Goal: Task Accomplishment & Management: Manage account settings

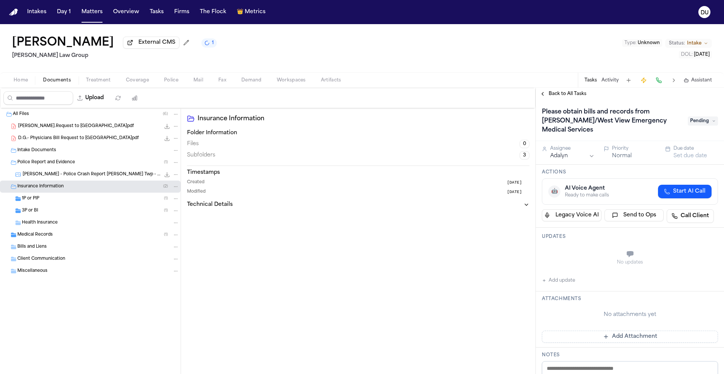
click at [563, 279] on button "Add update" at bounding box center [558, 280] width 33 height 9
click at [591, 253] on textarea "Add your update" at bounding box center [634, 254] width 161 height 15
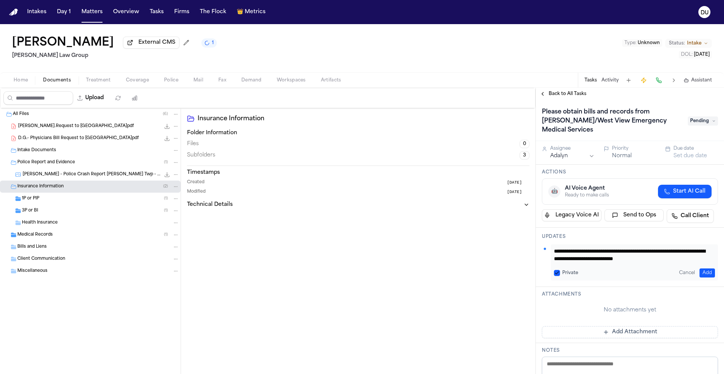
scroll to position [8, 0]
type textarea "**********"
click at [699, 272] on button "Add" at bounding box center [706, 272] width 15 height 9
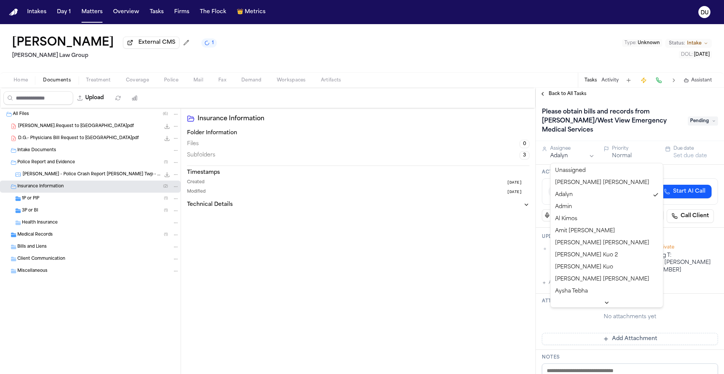
click at [574, 158] on html "Intakes Day 1 Matters Overview Tasks Firms The Flock 👑 Metrics DU [PERSON_NAME]…" at bounding box center [362, 187] width 724 height 374
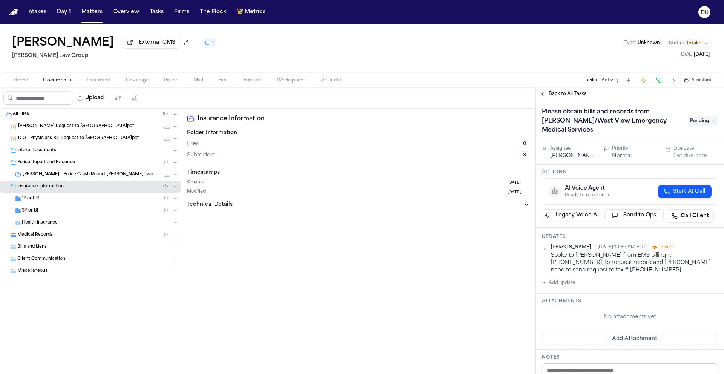
click at [681, 152] on div "Due date" at bounding box center [695, 149] width 44 height 6
click at [682, 156] on button "Set due date" at bounding box center [690, 156] width 34 height 8
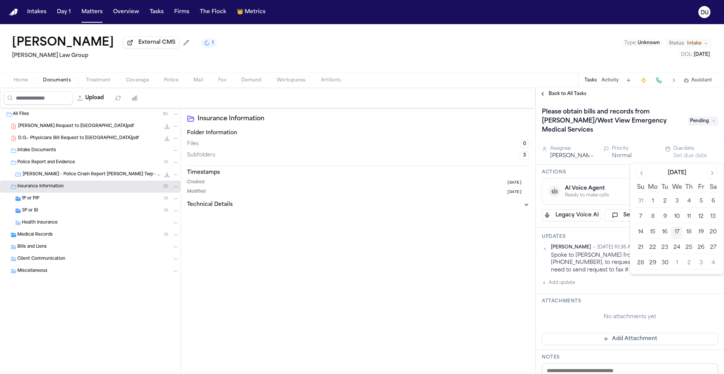
click at [653, 247] on button "22" at bounding box center [653, 248] width 12 height 12
click at [661, 106] on div "Please obtain bills and records from [PERSON_NAME]/West View Emergency Medical …" at bounding box center [630, 120] width 188 height 41
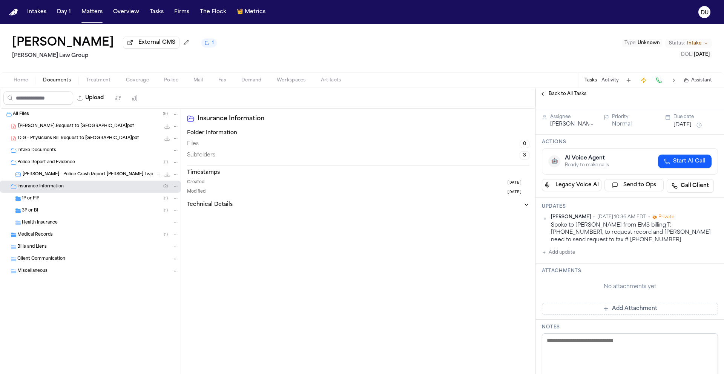
scroll to position [65, 0]
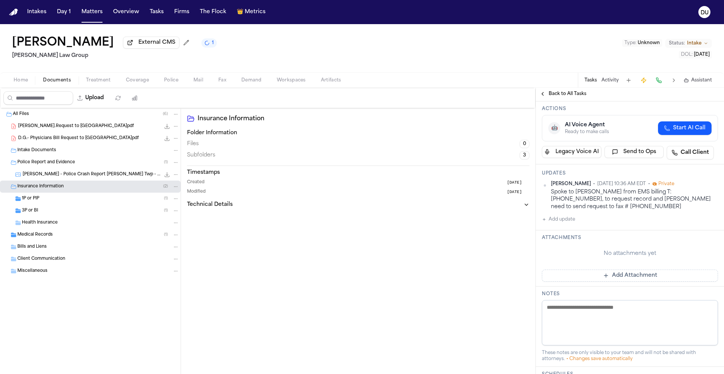
click at [625, 270] on button "Add Attachment" at bounding box center [630, 276] width 176 height 12
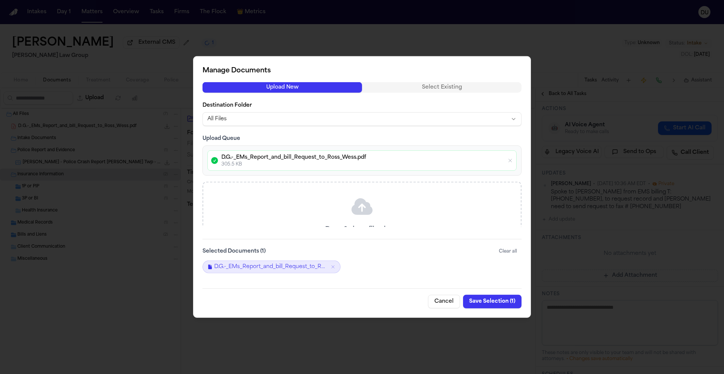
click at [481, 302] on button "Save Selection ( 1 )" at bounding box center [492, 302] width 58 height 14
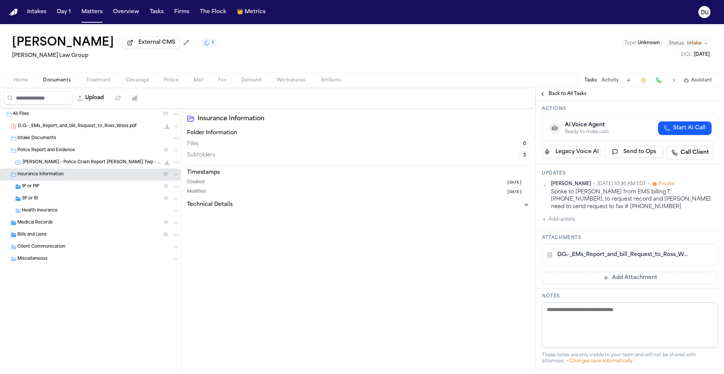
click at [17, 14] on img "Home" at bounding box center [13, 12] width 9 height 7
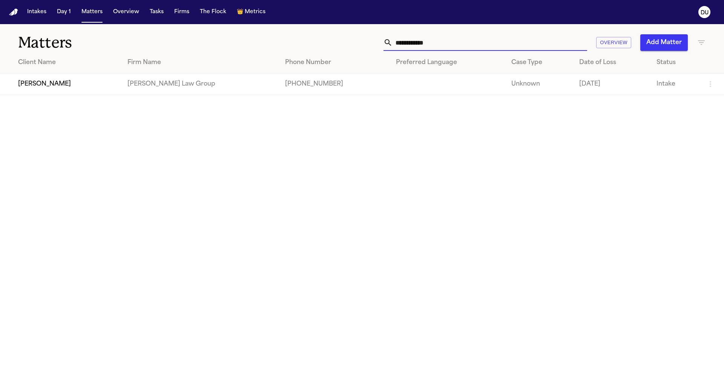
drag, startPoint x: 456, startPoint y: 48, endPoint x: 374, endPoint y: 48, distance: 81.4
click at [374, 48] on div "**********" at bounding box center [461, 42] width 487 height 17
drag, startPoint x: 441, startPoint y: 47, endPoint x: 377, endPoint y: 46, distance: 64.9
click at [377, 46] on div "**********" at bounding box center [461, 42] width 487 height 17
type input "**********"
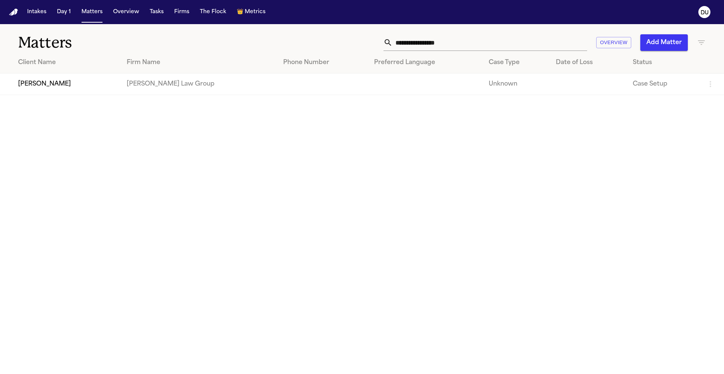
click at [43, 82] on td "[PERSON_NAME]" at bounding box center [60, 84] width 121 height 21
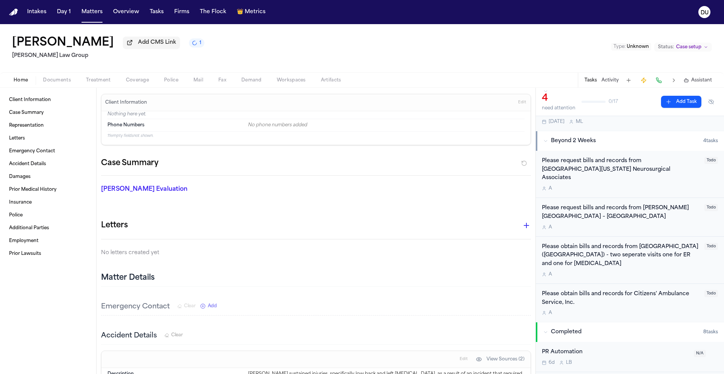
scroll to position [193, 0]
click at [619, 167] on div "Please request bills and records from [GEOGRAPHIC_DATA][US_STATE] Neurosurgical…" at bounding box center [621, 171] width 158 height 26
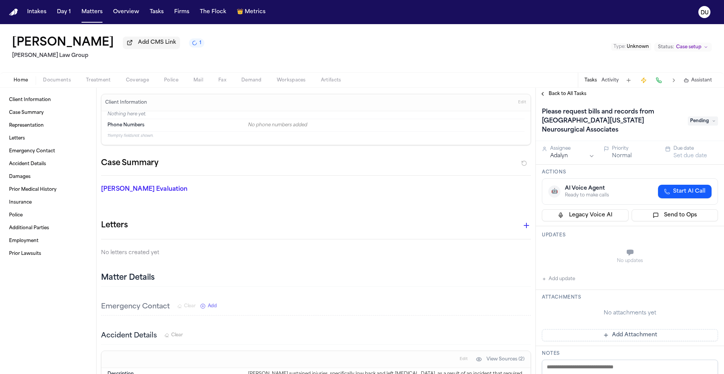
click at [606, 123] on h1 "Please request bills and records from [GEOGRAPHIC_DATA][US_STATE] Neurosurgical…" at bounding box center [611, 121] width 144 height 30
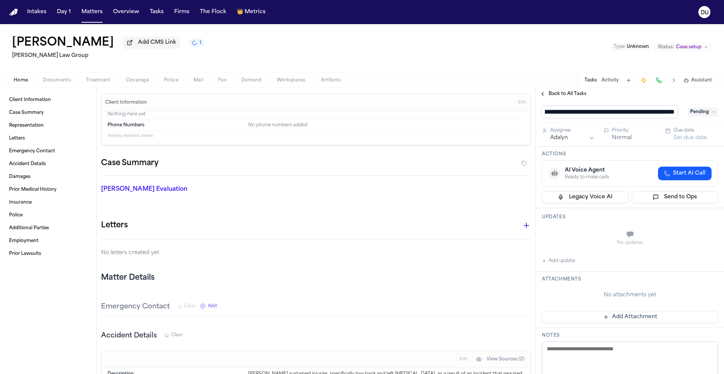
scroll to position [0, 77]
drag, startPoint x: 671, startPoint y: 115, endPoint x: 584, endPoint y: 115, distance: 87.5
click at [584, 115] on input "**********" at bounding box center [610, 112] width 136 height 12
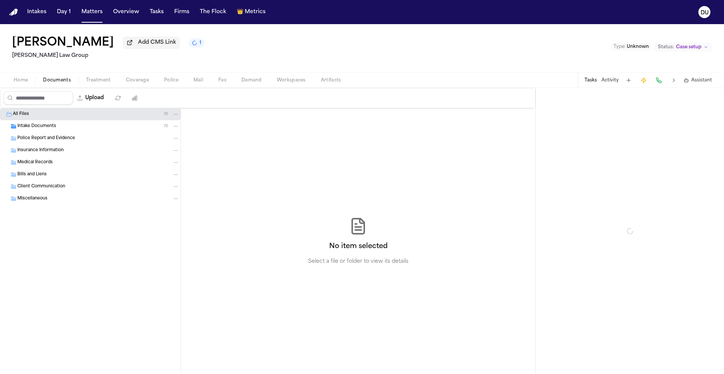
click at [64, 83] on span "Documents" at bounding box center [57, 80] width 28 height 6
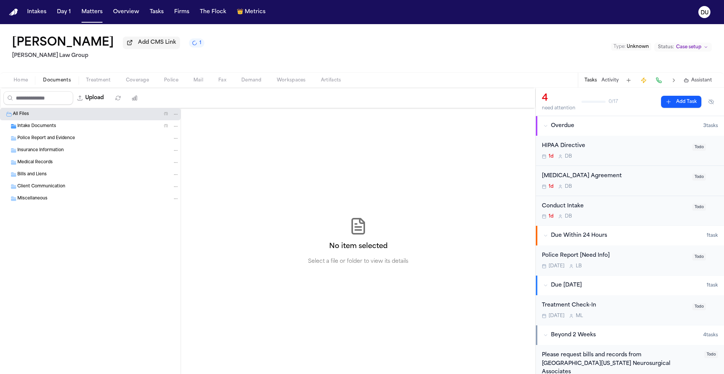
click at [57, 127] on div "Intake Documents ( 1 )" at bounding box center [98, 126] width 162 height 7
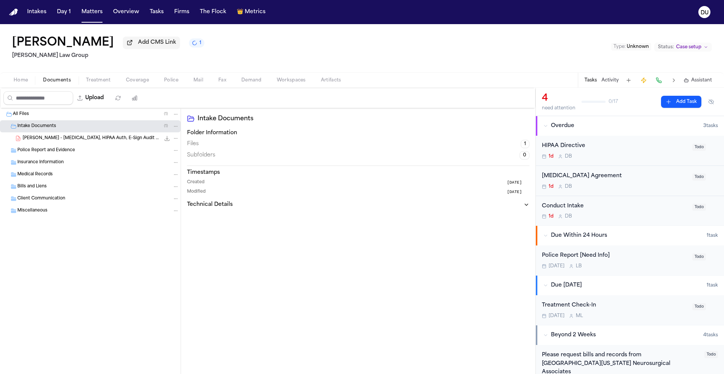
click at [69, 142] on span "[PERSON_NAME] - [MEDICAL_DATA], HIPAA Auth, E-Sign Audit - 2024" at bounding box center [92, 138] width 138 height 6
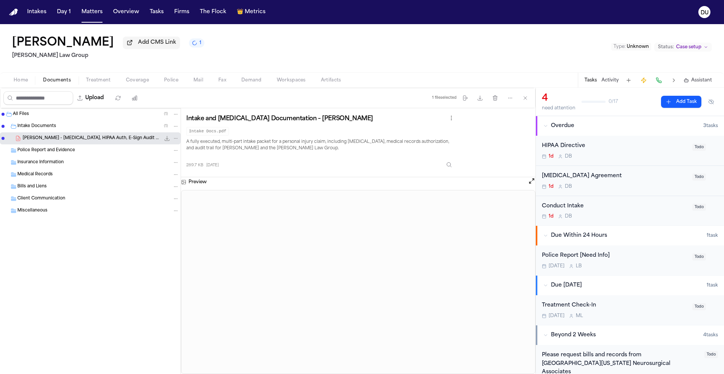
click at [21, 83] on span "Home" at bounding box center [21, 80] width 14 height 6
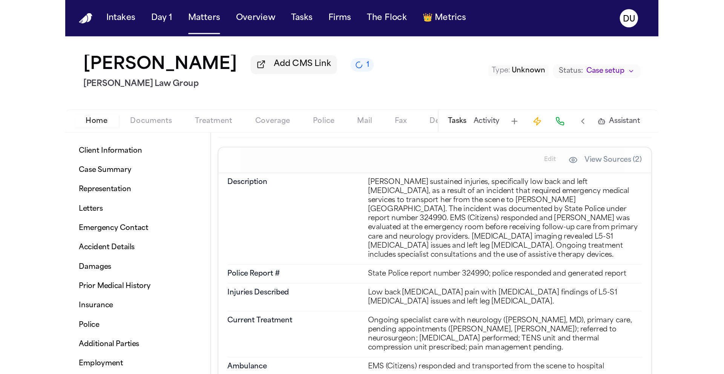
scroll to position [252, 0]
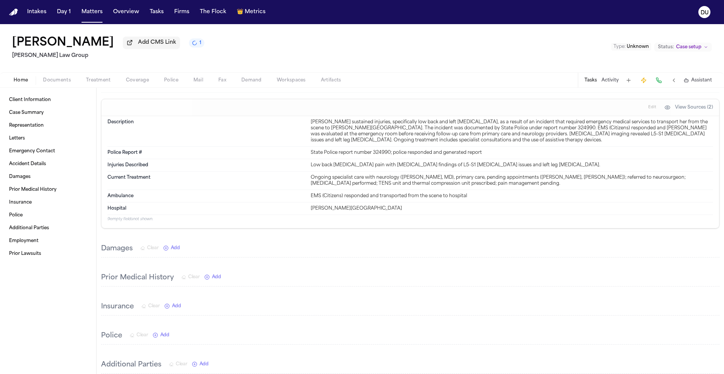
click at [587, 78] on button "Tasks" at bounding box center [590, 80] width 12 height 6
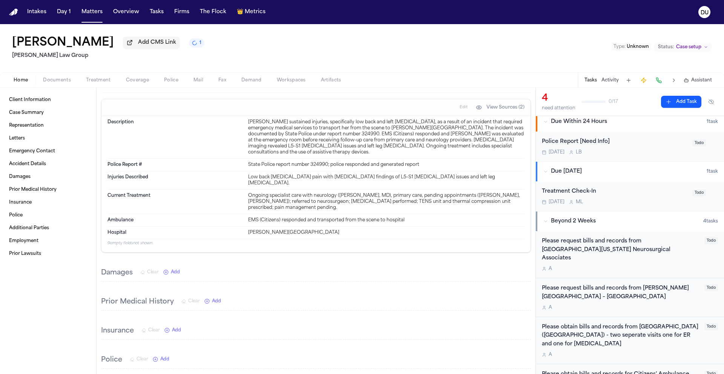
scroll to position [126, 0]
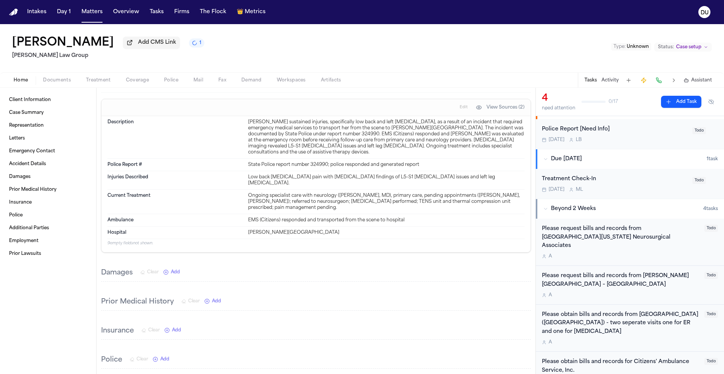
click at [625, 244] on div "Please request bills and records from [GEOGRAPHIC_DATA][US_STATE] Neurosurgical…" at bounding box center [621, 242] width 158 height 35
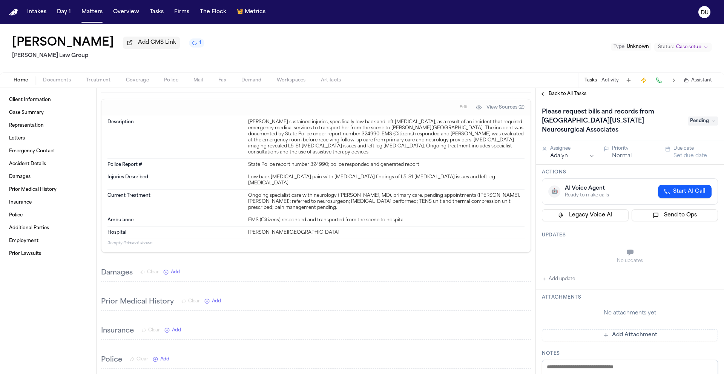
click at [695, 123] on span "Pending" at bounding box center [703, 121] width 30 height 9
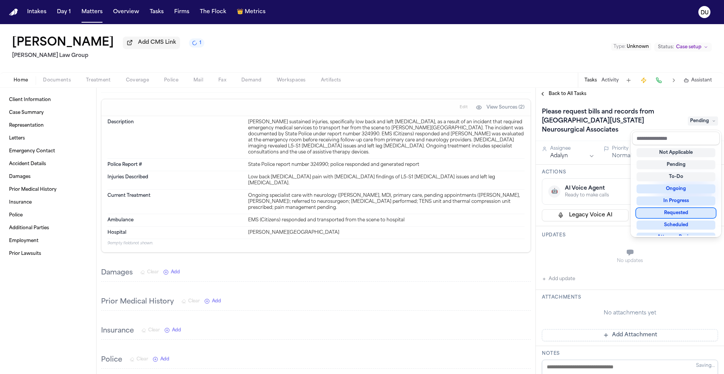
click at [675, 214] on div "Requested" at bounding box center [675, 212] width 79 height 9
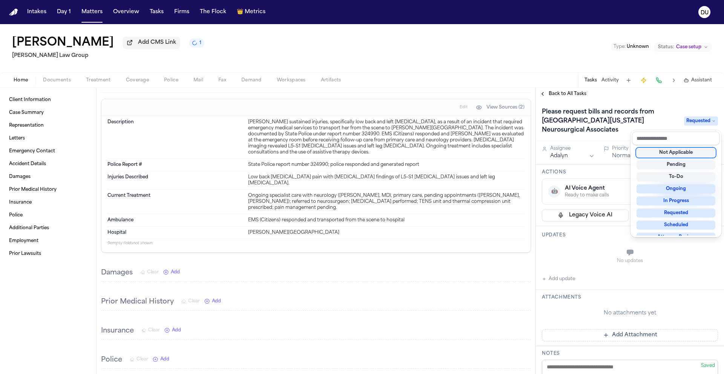
click at [578, 152] on div "Please request bills and records from [GEOGRAPHIC_DATA][US_STATE] Neurosurgical…" at bounding box center [630, 337] width 188 height 475
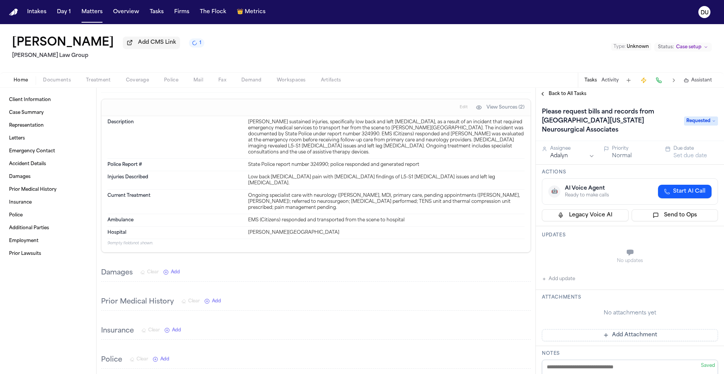
click at [579, 155] on html "Intakes Day 1 Matters Overview Tasks Firms The Flock 👑 Metrics DU [PERSON_NAME]…" at bounding box center [362, 187] width 724 height 374
click at [677, 154] on button "Set due date" at bounding box center [690, 156] width 34 height 8
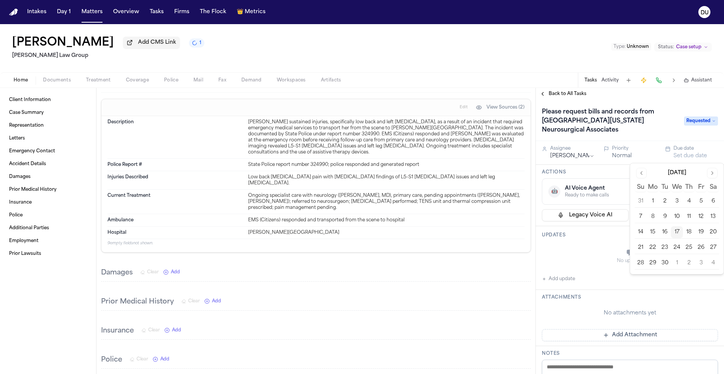
click at [648, 244] on button "22" at bounding box center [653, 248] width 12 height 12
click at [584, 262] on div "No updates" at bounding box center [630, 262] width 176 height 6
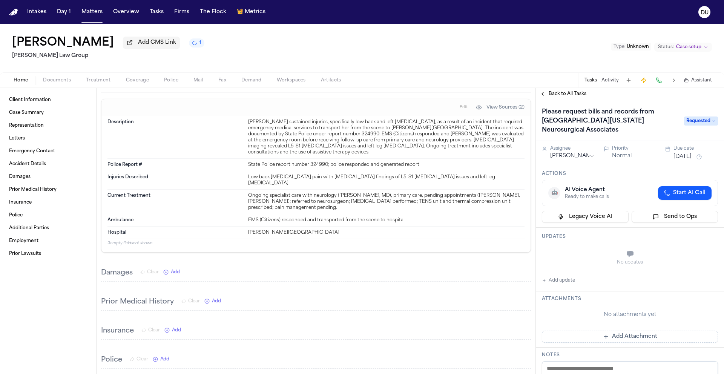
scroll to position [129, 0]
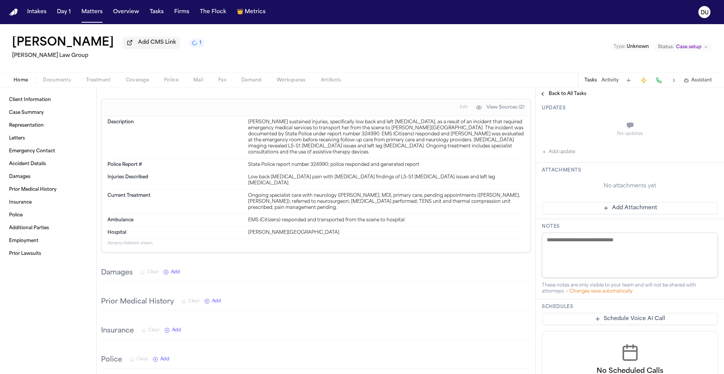
click at [617, 210] on button "Add Attachment" at bounding box center [630, 208] width 176 height 12
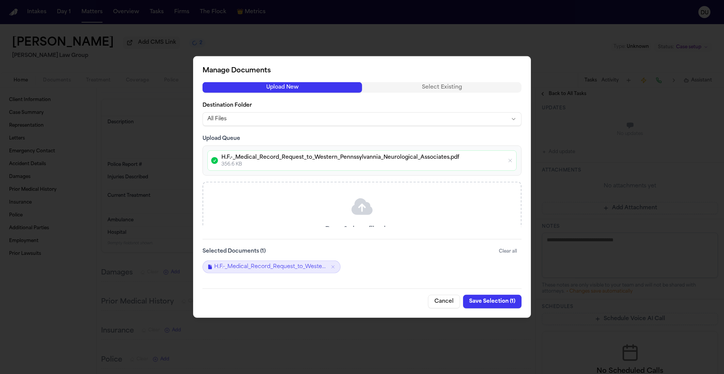
click at [494, 302] on button "Save Selection ( 1 )" at bounding box center [492, 302] width 58 height 14
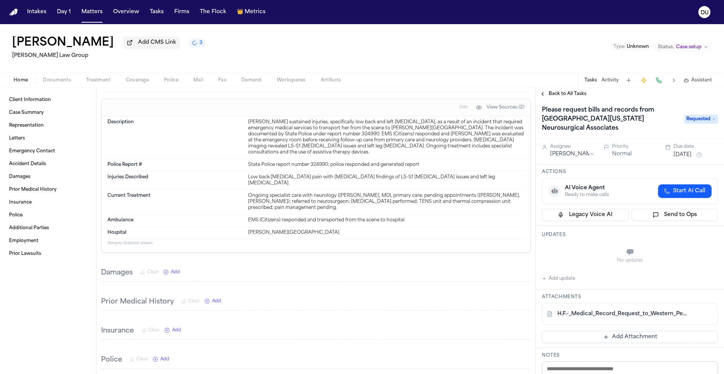
scroll to position [0, 0]
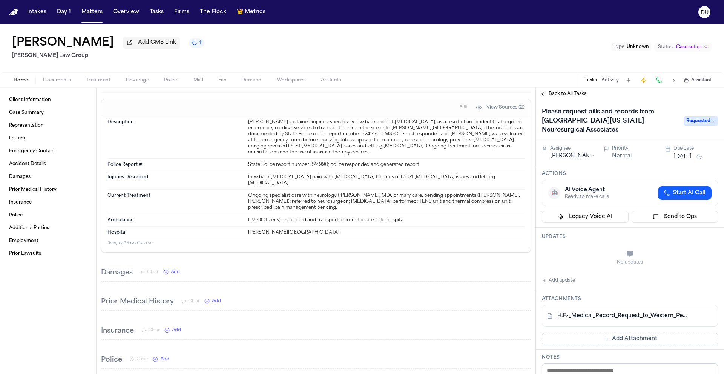
click at [576, 95] on span "Back to All Tasks" at bounding box center [568, 94] width 38 height 6
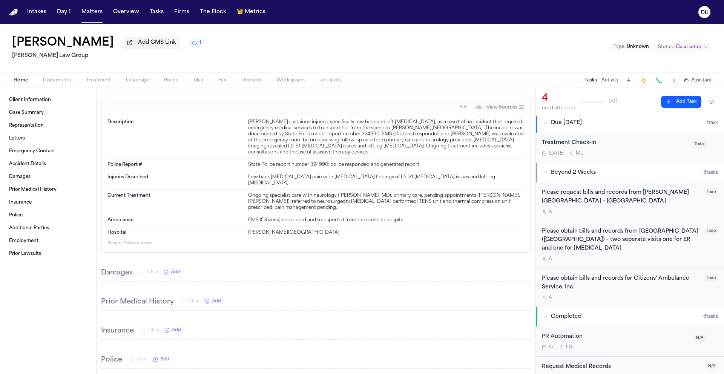
scroll to position [255, 0]
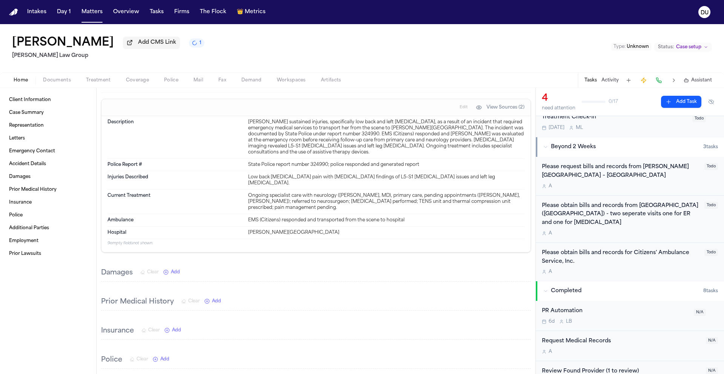
click at [578, 163] on div "Please request bills and records from [PERSON_NAME][GEOGRAPHIC_DATA] – [GEOGRAP…" at bounding box center [621, 171] width 158 height 17
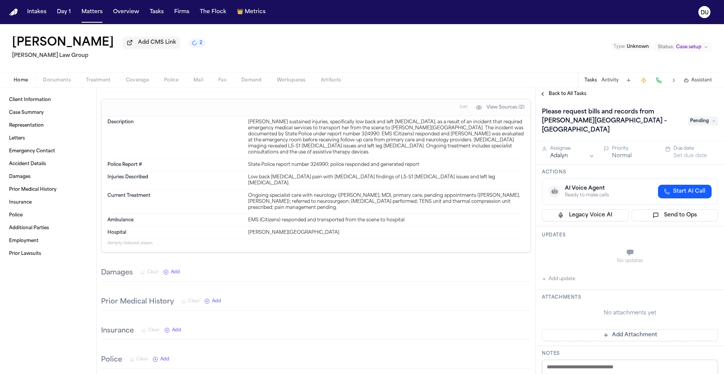
click at [619, 127] on h1 "Please request bills and records from [PERSON_NAME][GEOGRAPHIC_DATA] – [GEOGRAP…" at bounding box center [611, 121] width 144 height 30
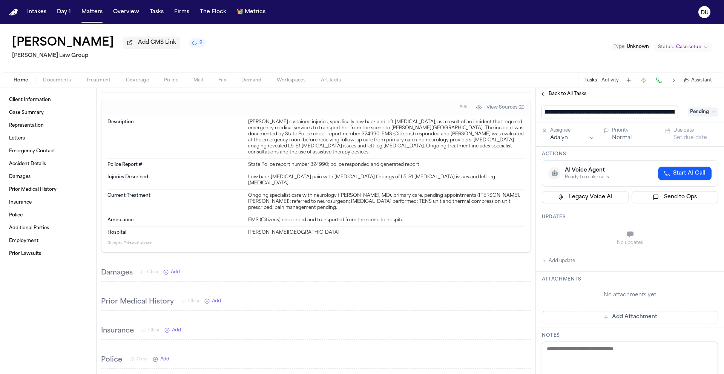
scroll to position [0, 11]
drag, startPoint x: 676, startPoint y: 114, endPoint x: 648, endPoint y: 115, distance: 27.9
click at [648, 115] on input "**********" at bounding box center [610, 112] width 136 height 12
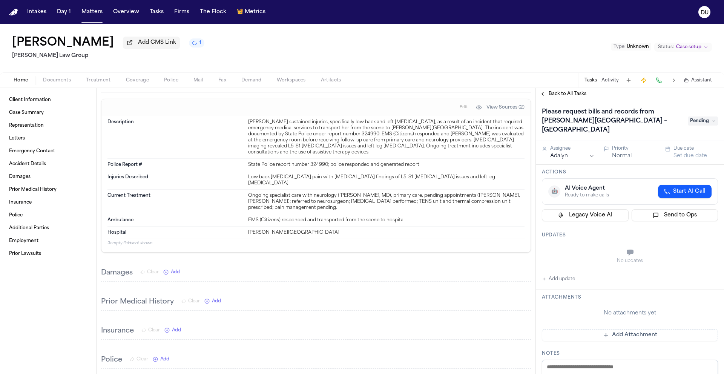
click at [623, 113] on h1 "Please request bills and records from [PERSON_NAME][GEOGRAPHIC_DATA] – [GEOGRAP…" at bounding box center [611, 121] width 144 height 30
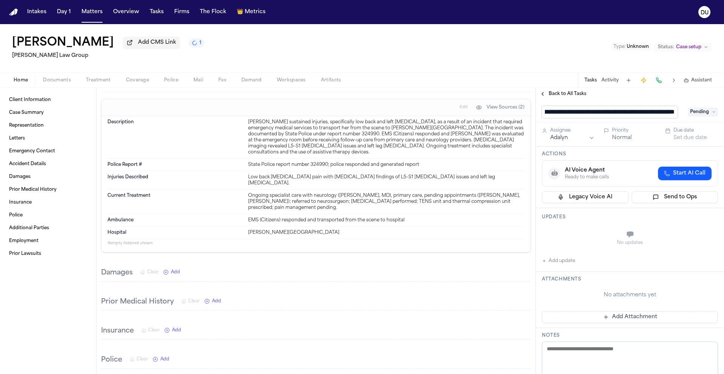
scroll to position [0, 73]
drag, startPoint x: 669, startPoint y: 114, endPoint x: 586, endPoint y: 116, distance: 83.0
click at [586, 116] on input "**********" at bounding box center [610, 112] width 136 height 12
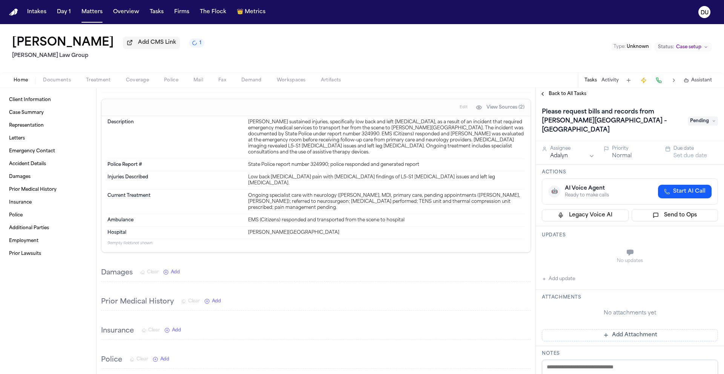
click at [700, 126] on span "Pending" at bounding box center [703, 121] width 30 height 9
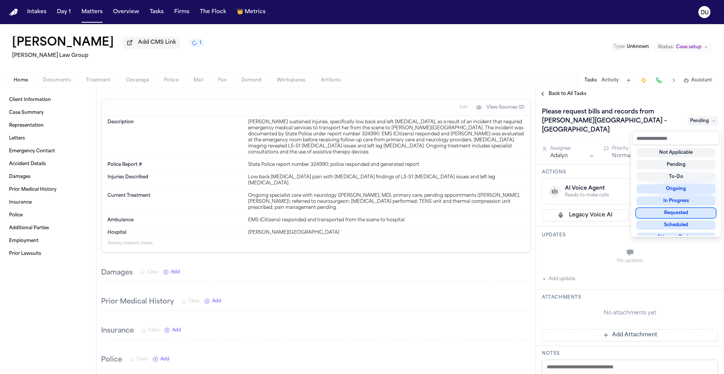
click at [677, 215] on div "Requested" at bounding box center [675, 212] width 79 height 9
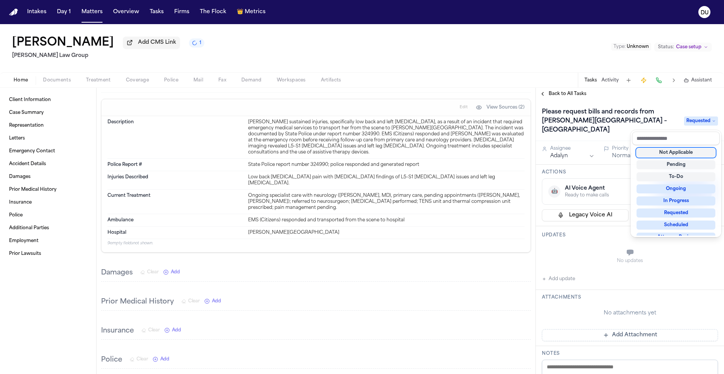
click at [557, 161] on div "Please request bills and records from [PERSON_NAME][GEOGRAPHIC_DATA] – [GEOGRAP…" at bounding box center [630, 337] width 188 height 475
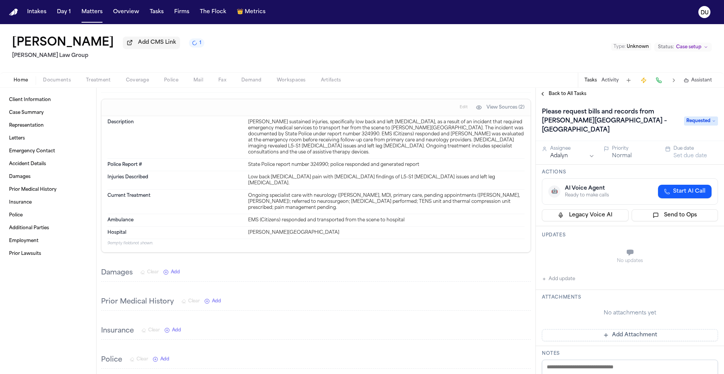
click at [561, 159] on html "Intakes Day 1 Matters Overview Tasks Firms The Flock 👑 Metrics DU [PERSON_NAME]…" at bounding box center [362, 187] width 724 height 374
click at [692, 156] on button "Set due date" at bounding box center [690, 156] width 34 height 8
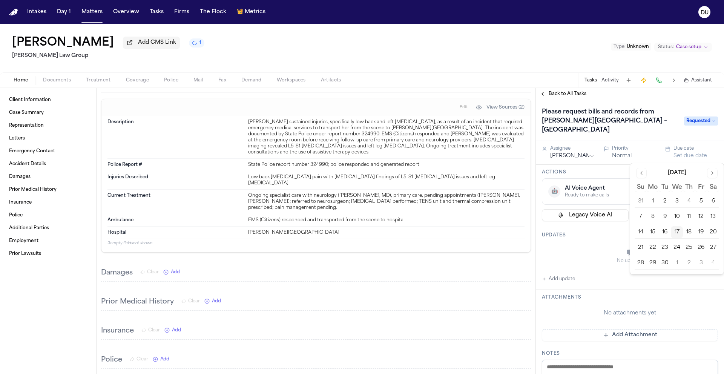
click at [702, 234] on button "19" at bounding box center [701, 232] width 12 height 12
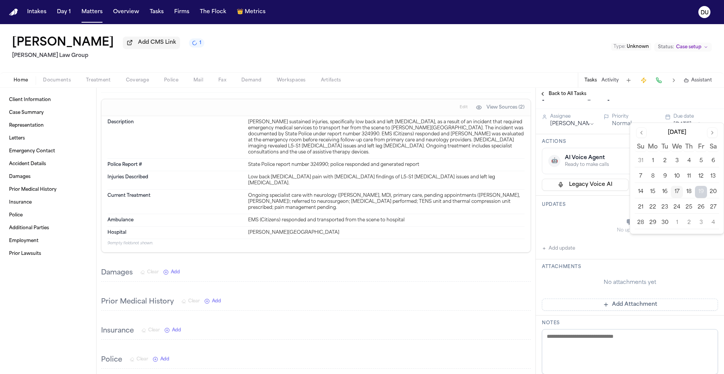
scroll to position [64, 0]
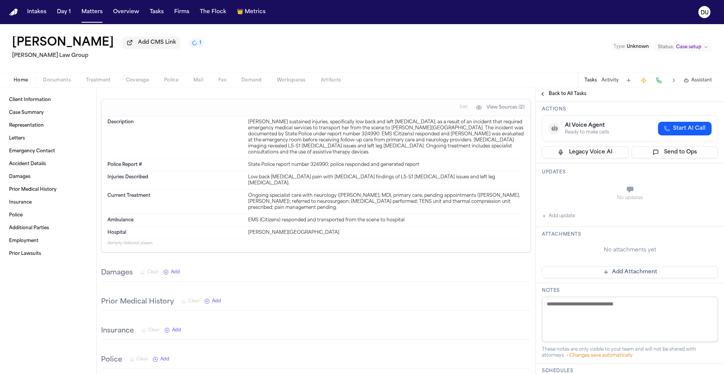
click at [599, 277] on button "Add Attachment" at bounding box center [630, 272] width 176 height 12
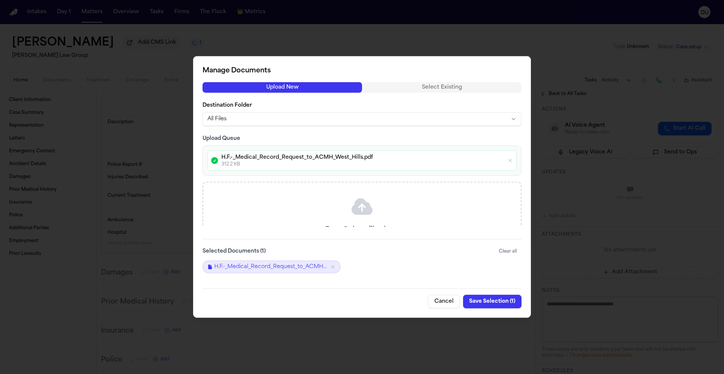
click at [491, 301] on button "Save Selection ( 1 )" at bounding box center [492, 302] width 58 height 14
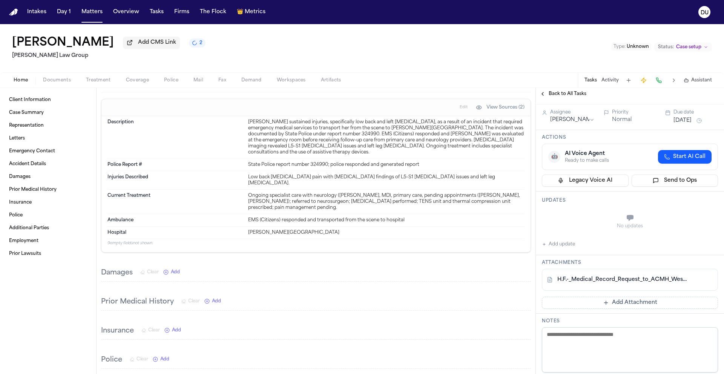
scroll to position [0, 0]
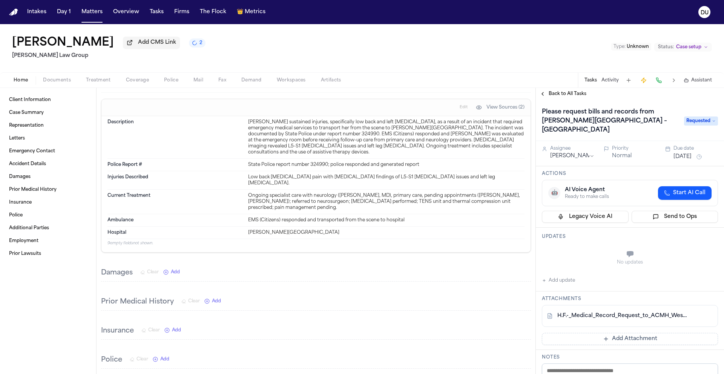
click at [577, 95] on span "Back to All Tasks" at bounding box center [568, 94] width 38 height 6
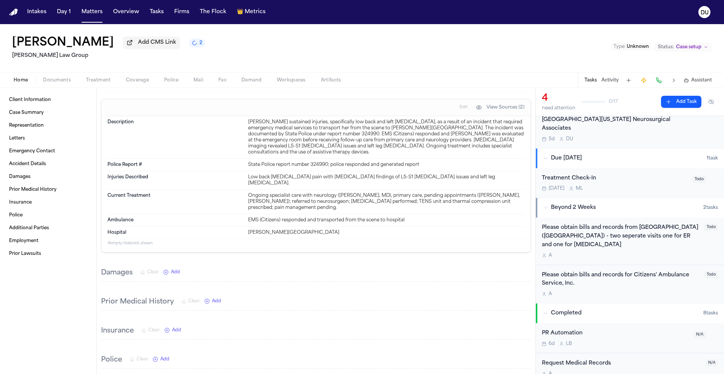
scroll to position [245, 0]
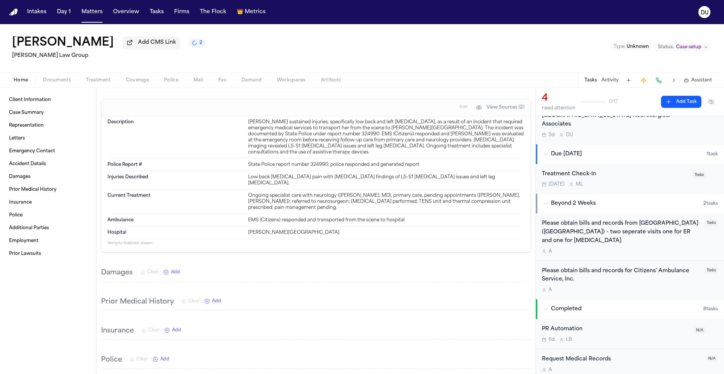
click at [610, 267] on div "Please obtain bills and records for Citizens' Ambulance Service, Inc." at bounding box center [621, 275] width 158 height 17
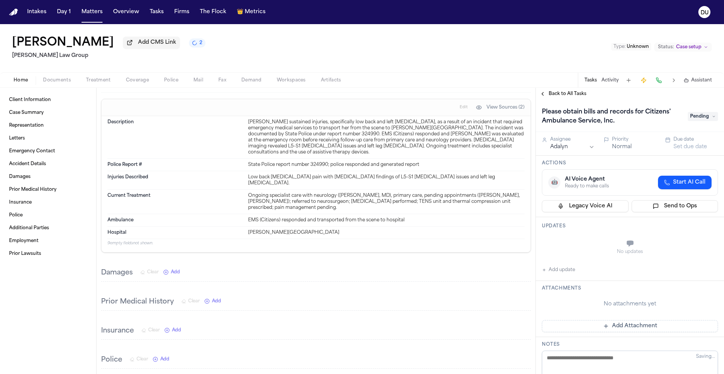
click at [601, 141] on div "Assignee Adalyn Priority Normal Due date Set due date" at bounding box center [630, 143] width 176 height 14
click at [604, 115] on h1 "Please obtain bills and records for Citizens' Ambulance Service, Inc." at bounding box center [611, 116] width 144 height 21
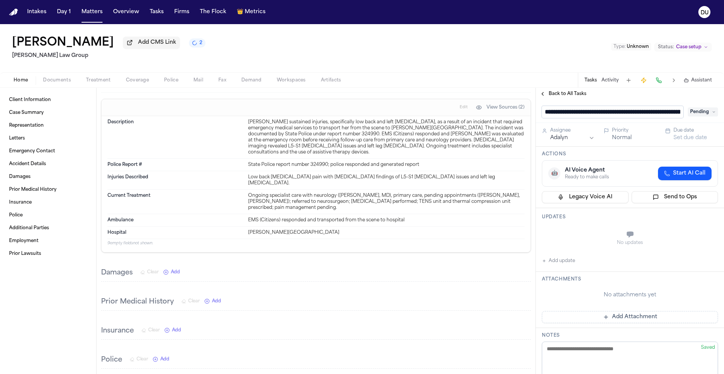
scroll to position [0, 73]
drag, startPoint x: 674, startPoint y: 115, endPoint x: 577, endPoint y: 116, distance: 96.5
click at [577, 116] on input "**********" at bounding box center [610, 112] width 136 height 12
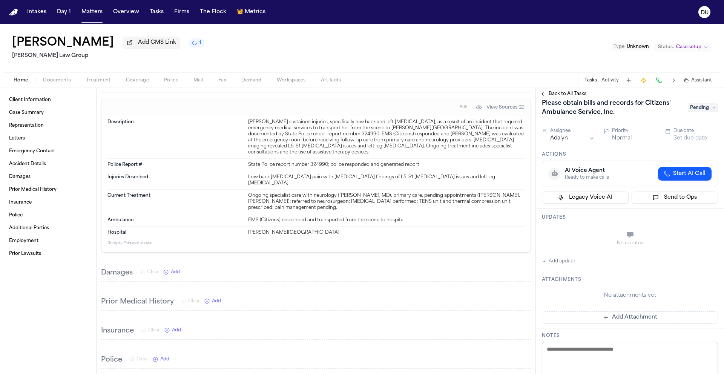
scroll to position [54, 0]
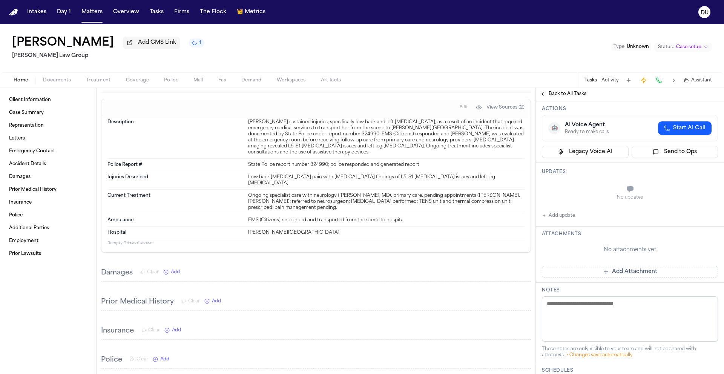
click at [555, 220] on button "Add update" at bounding box center [558, 215] width 33 height 9
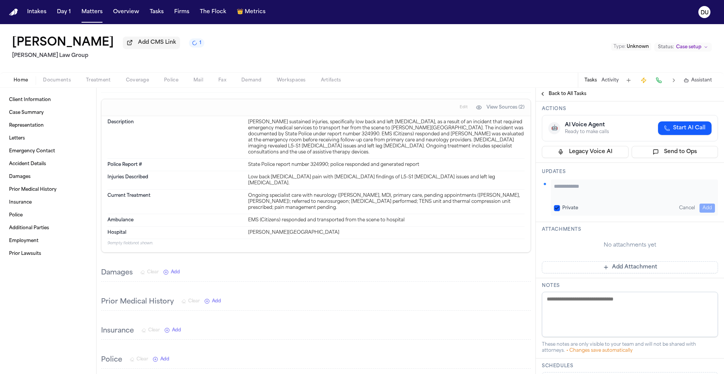
click at [595, 193] on textarea "Add your update" at bounding box center [634, 189] width 161 height 15
type textarea "**********"
click at [706, 209] on button "Add" at bounding box center [706, 208] width 15 height 9
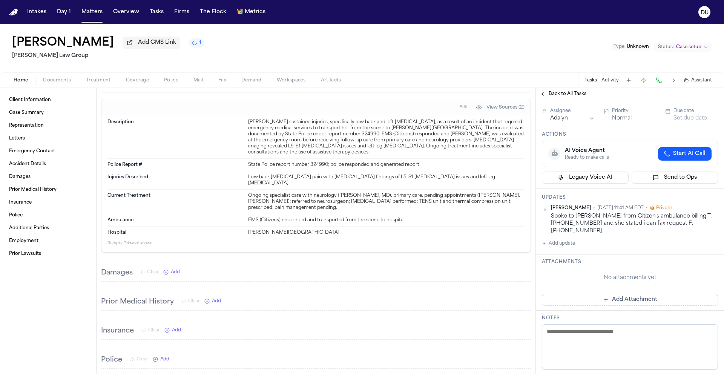
scroll to position [0, 0]
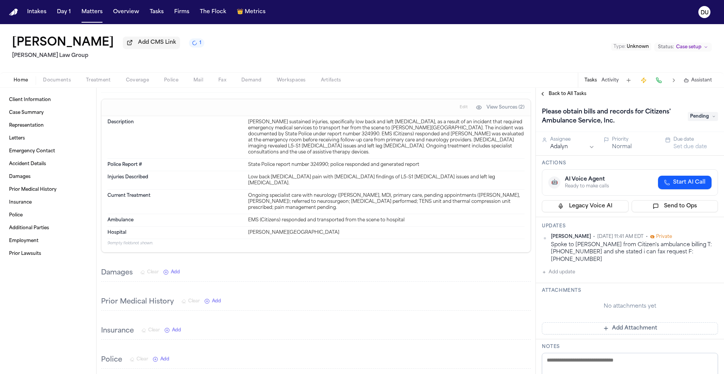
click at [699, 116] on span "Pending" at bounding box center [703, 116] width 30 height 9
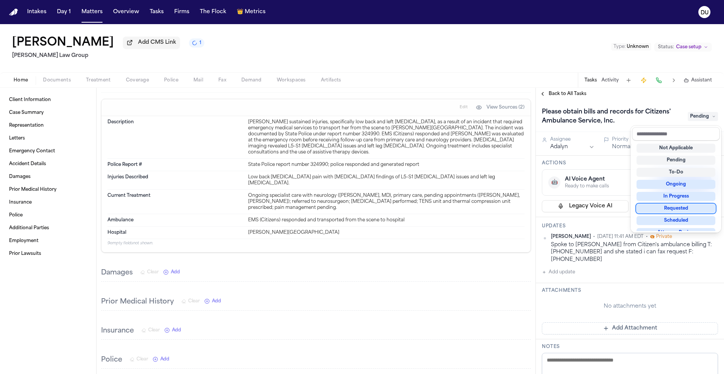
click at [677, 210] on div "Requested" at bounding box center [675, 208] width 79 height 9
click at [574, 148] on div "Please obtain bills and records for Citizens' Ambulance Service, Inc. Requested…" at bounding box center [630, 334] width 188 height 469
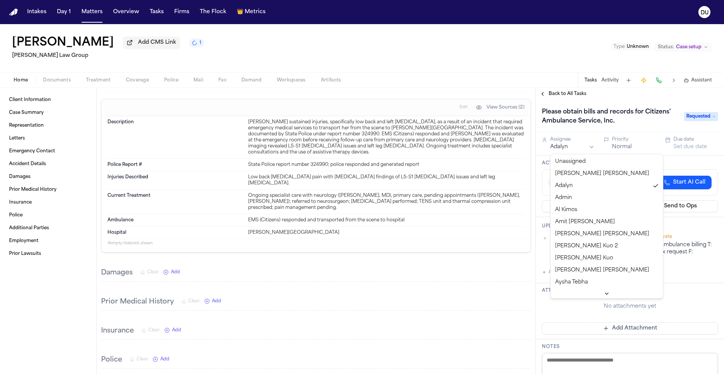
click at [573, 150] on html "Intakes Day 1 Matters Overview Tasks Firms The Flock 👑 Metrics DU [PERSON_NAME]…" at bounding box center [362, 187] width 724 height 374
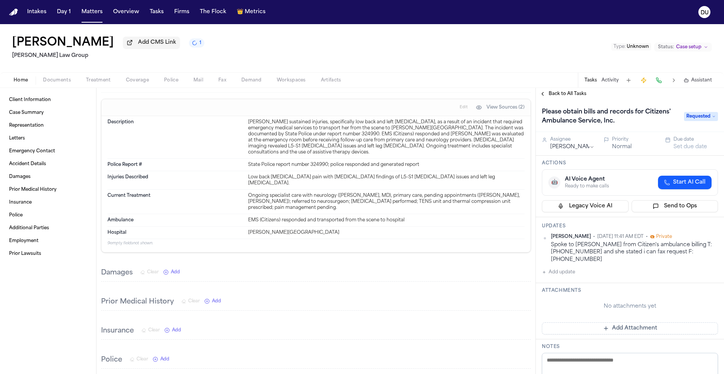
click at [699, 148] on button "Set due date" at bounding box center [690, 147] width 34 height 8
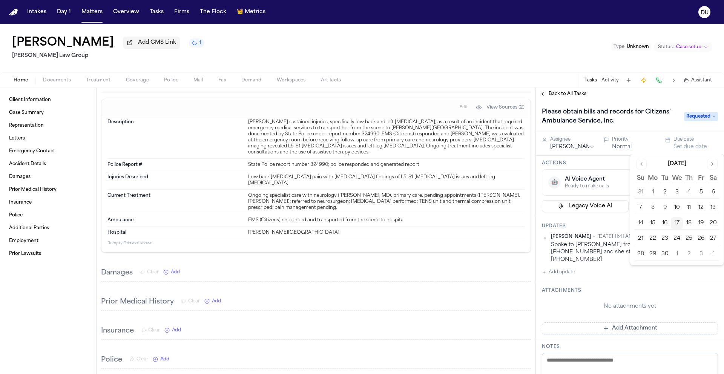
click at [655, 242] on button "22" at bounding box center [653, 239] width 12 height 12
click at [612, 160] on div "Actions 🤖 AI Voice Agent Ready to make calls Start AI Call Legacy Voice AI Send…" at bounding box center [630, 187] width 188 height 61
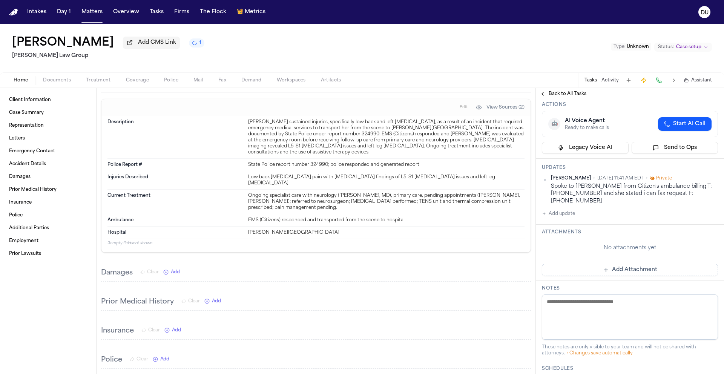
scroll to position [147, 0]
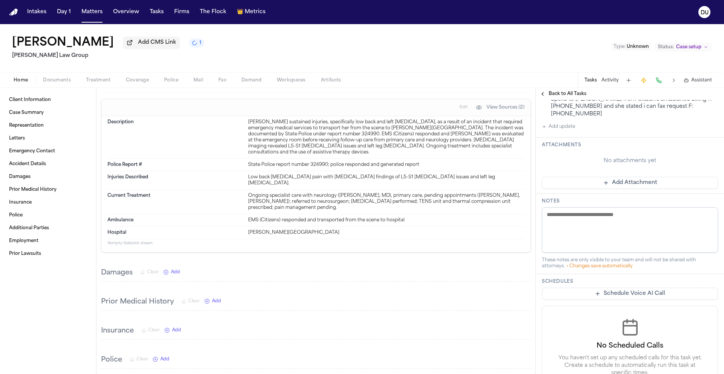
click at [615, 180] on button "Add Attachment" at bounding box center [630, 183] width 176 height 12
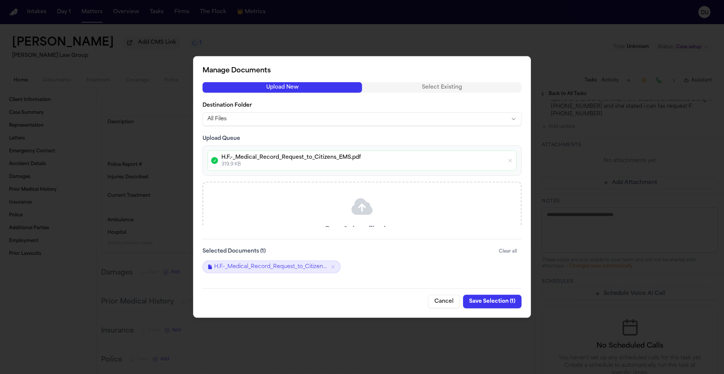
click at [491, 301] on button "Save Selection ( 1 )" at bounding box center [492, 302] width 58 height 14
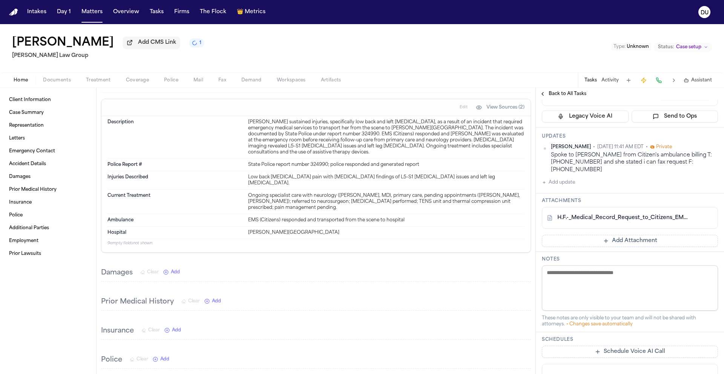
scroll to position [109, 0]
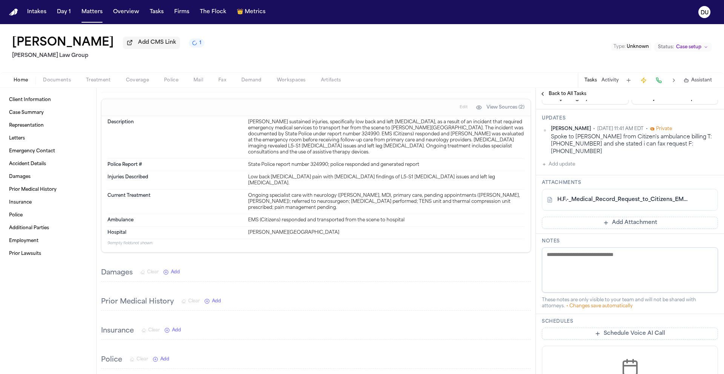
click at [569, 97] on span "Back to All Tasks" at bounding box center [568, 94] width 38 height 6
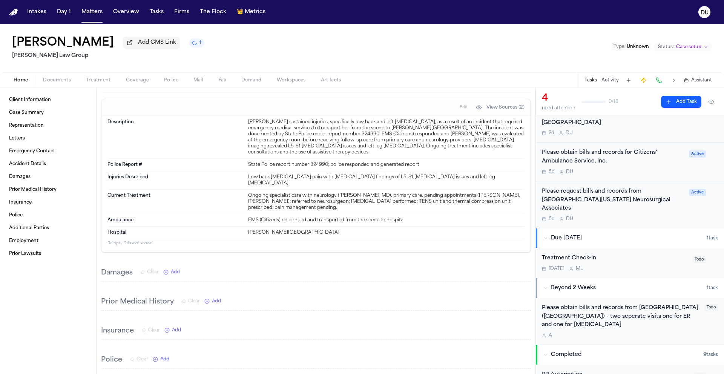
scroll to position [204, 0]
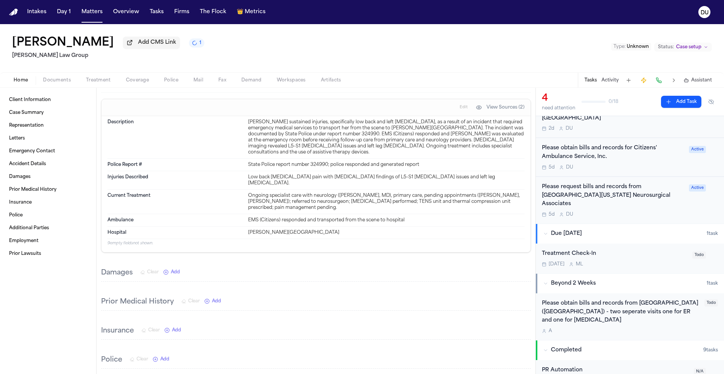
click at [623, 299] on div "Please obtain bills and records from [GEOGRAPHIC_DATA] ([GEOGRAPHIC_DATA]) - tw…" at bounding box center [621, 312] width 158 height 26
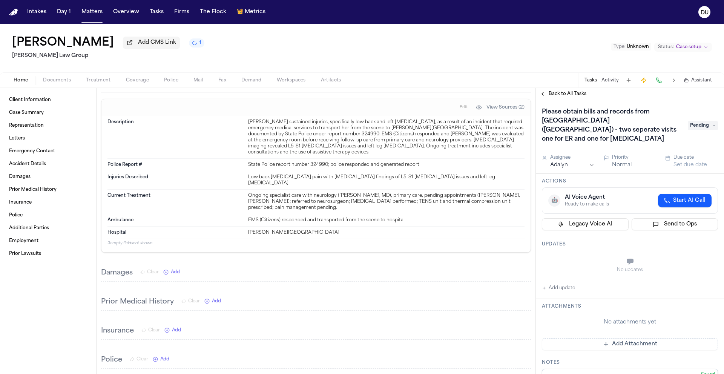
click at [596, 127] on h1 "Please obtain bills and records from [GEOGRAPHIC_DATA] ([GEOGRAPHIC_DATA]) - tw…" at bounding box center [611, 125] width 144 height 39
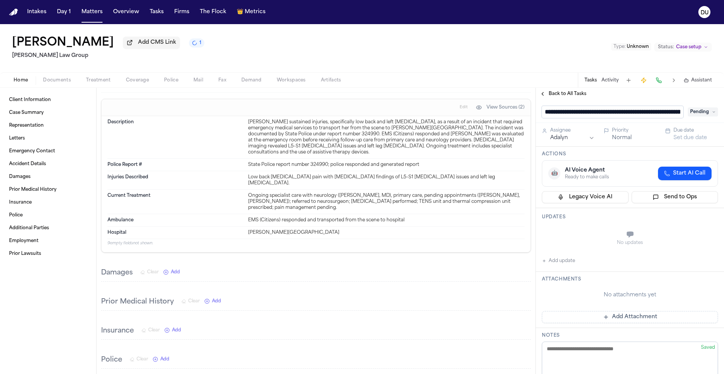
scroll to position [0, 292]
drag, startPoint x: 569, startPoint y: 114, endPoint x: 583, endPoint y: 116, distance: 14.5
click at [569, 114] on input "**********" at bounding box center [610, 112] width 136 height 12
drag, startPoint x: 596, startPoint y: 112, endPoint x: 561, endPoint y: 115, distance: 35.2
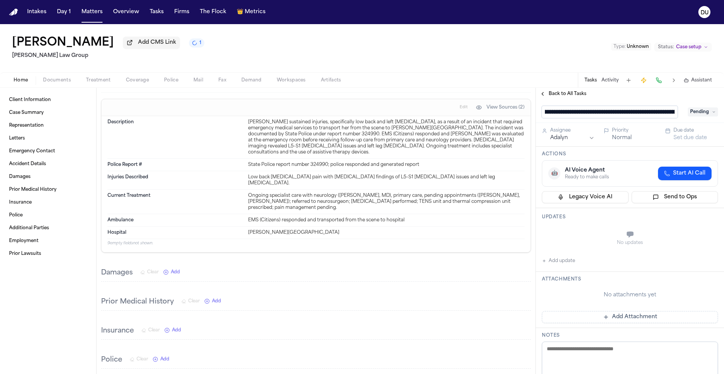
click at [561, 115] on input "**********" at bounding box center [610, 112] width 136 height 12
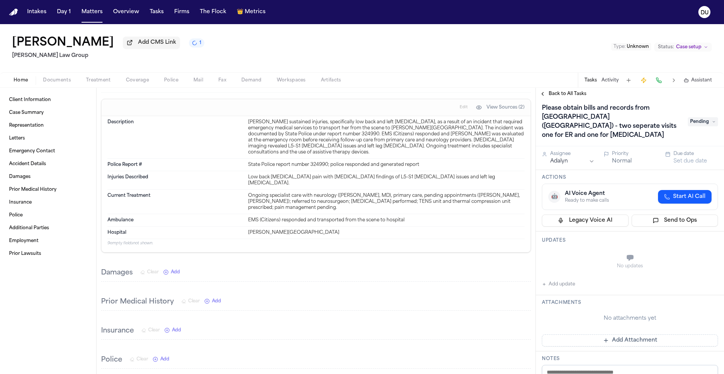
scroll to position [0, 0]
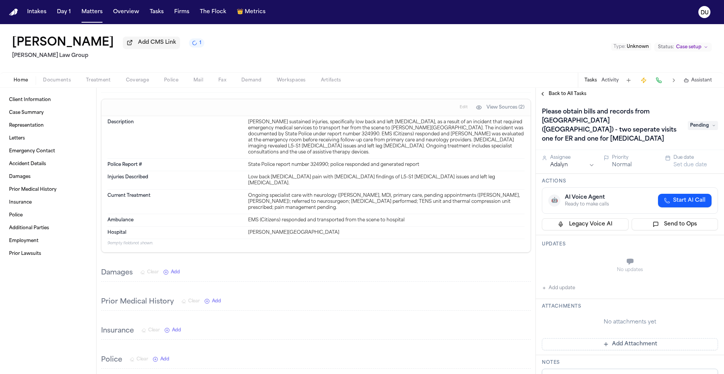
click at [16, 16] on nav "Intakes Day 1 Matters Overview Tasks Firms The Flock 👑 Metrics DU" at bounding box center [362, 12] width 724 height 24
click at [15, 13] on img "Home" at bounding box center [13, 12] width 9 height 7
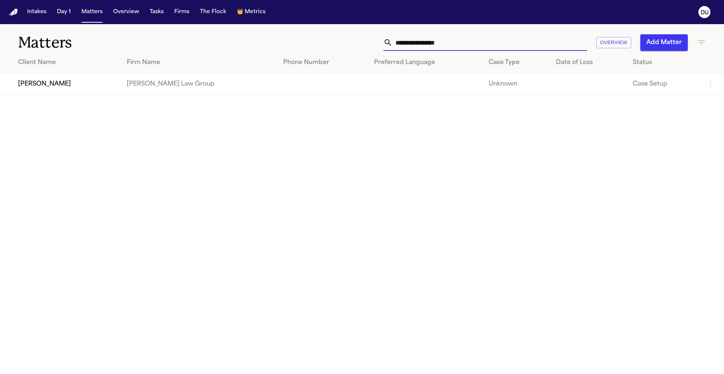
drag, startPoint x: 490, startPoint y: 44, endPoint x: 368, endPoint y: 42, distance: 122.2
click at [368, 42] on div "**********" at bounding box center [461, 42] width 487 height 17
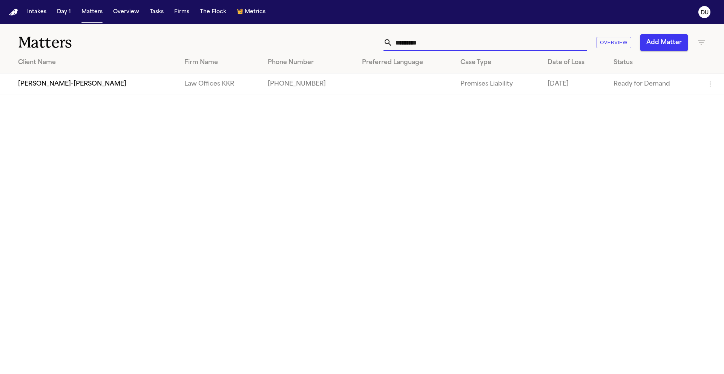
type input "*********"
click at [178, 88] on td "Law Offices KKR" at bounding box center [219, 84] width 83 height 21
click at [47, 84] on td "[PERSON_NAME]-[PERSON_NAME]" at bounding box center [89, 84] width 178 height 21
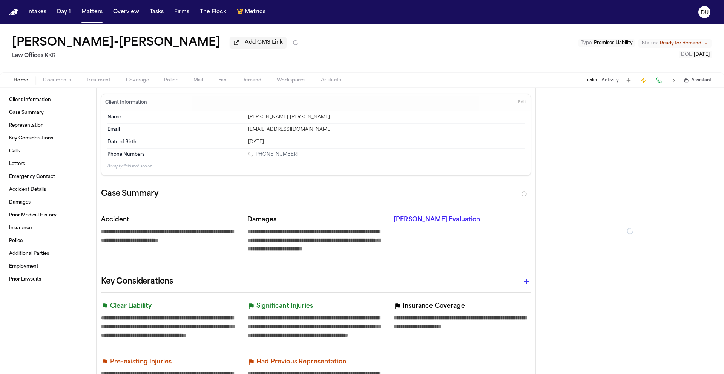
type textarea "*"
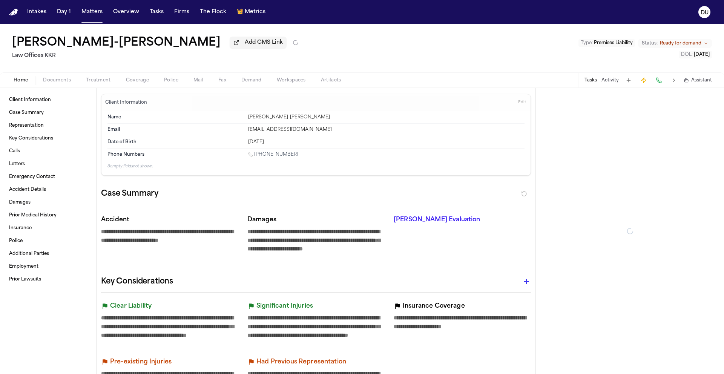
type textarea "*"
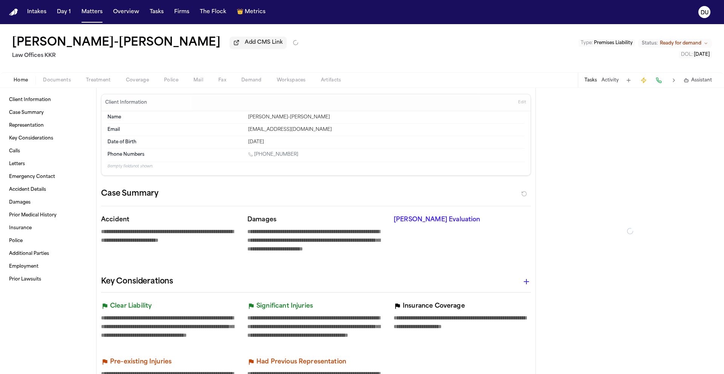
type textarea "*"
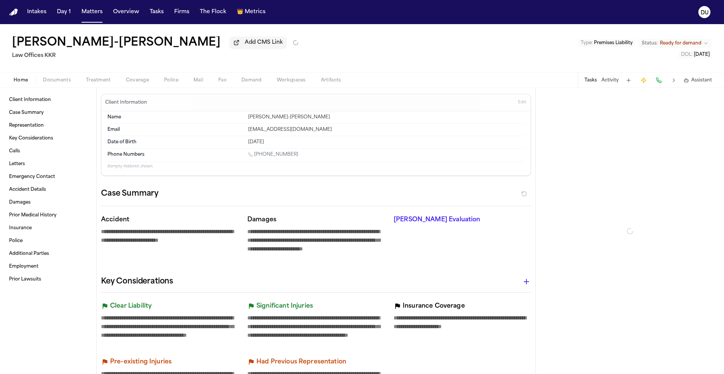
type textarea "*"
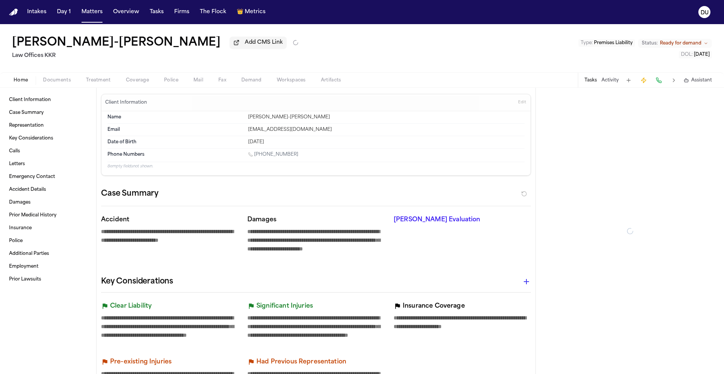
type textarea "*"
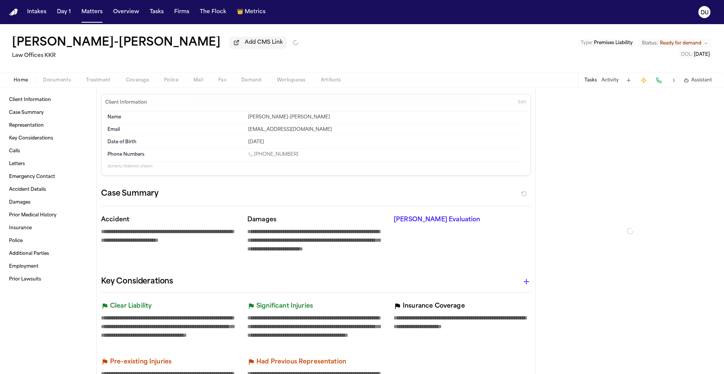
type textarea "*"
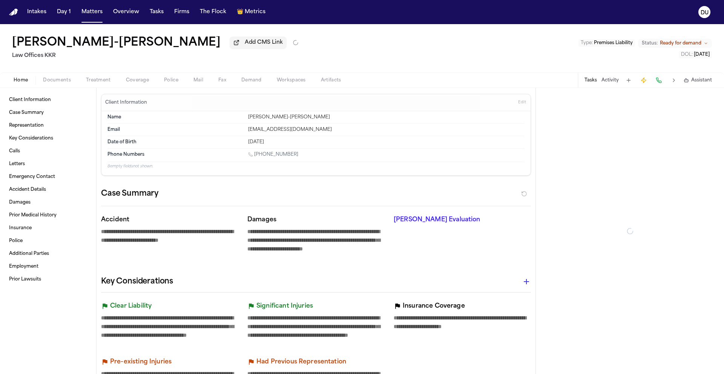
type textarea "*"
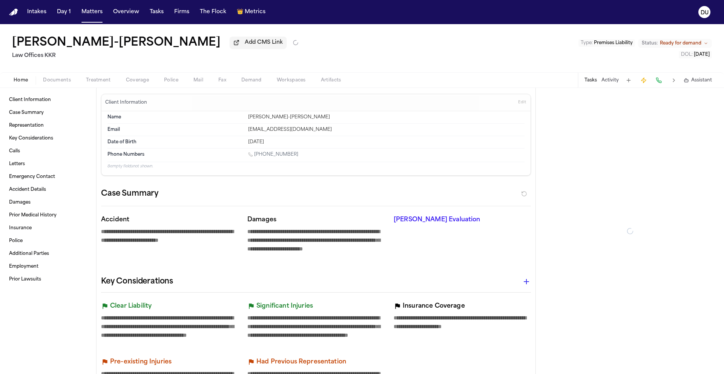
type textarea "*"
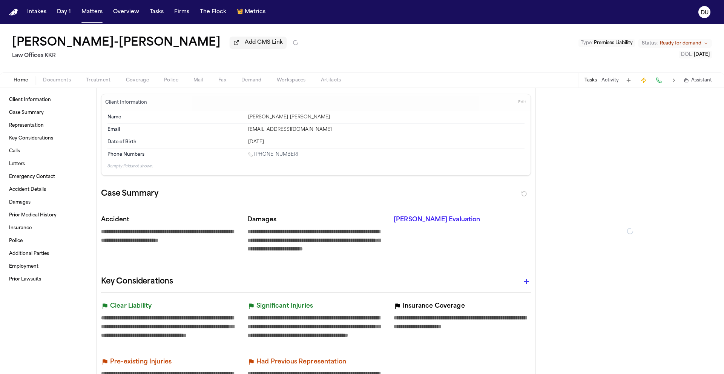
type textarea "*"
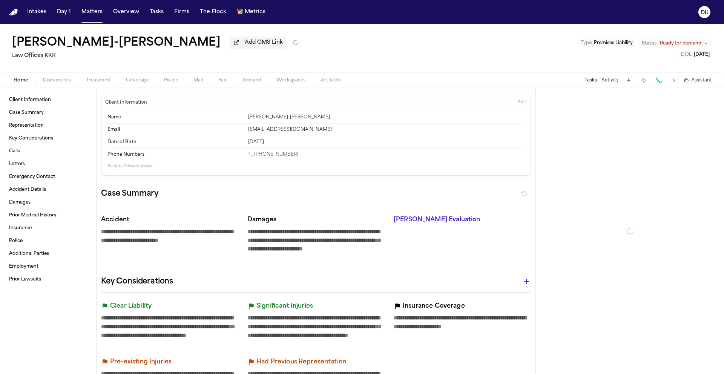
type textarea "*"
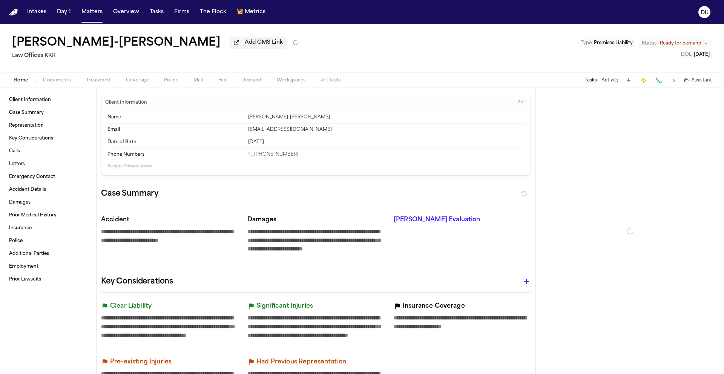
type textarea "*"
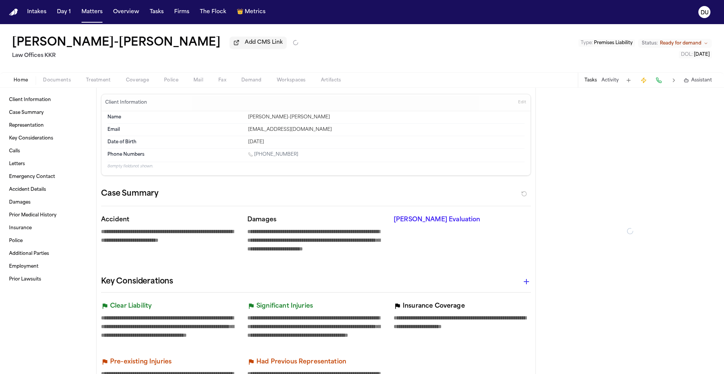
type textarea "*"
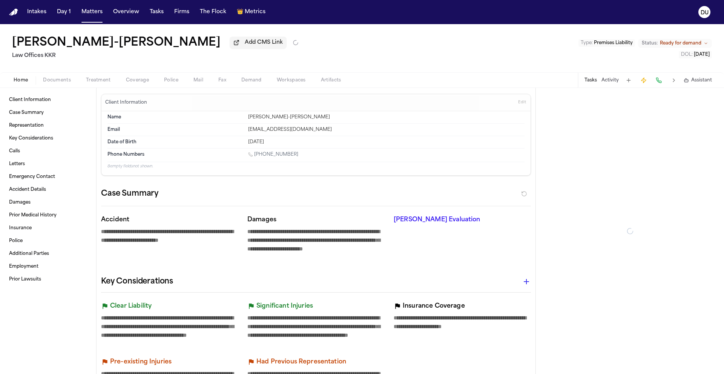
type textarea "*"
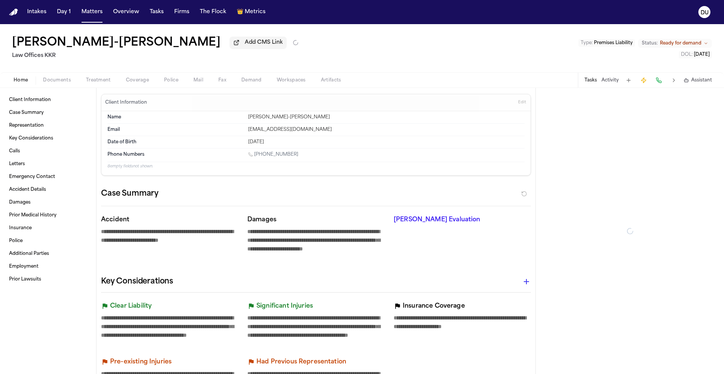
type textarea "*"
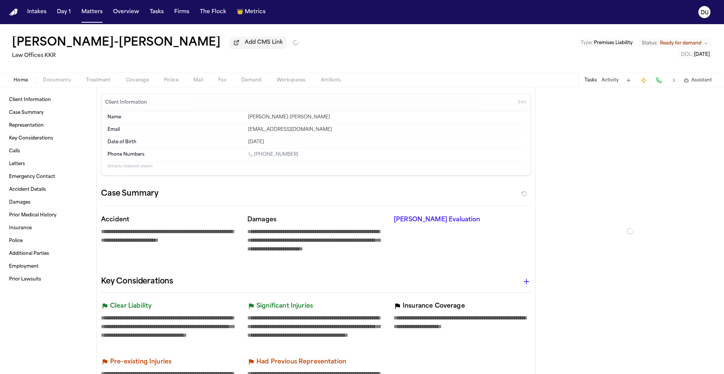
type textarea "*"
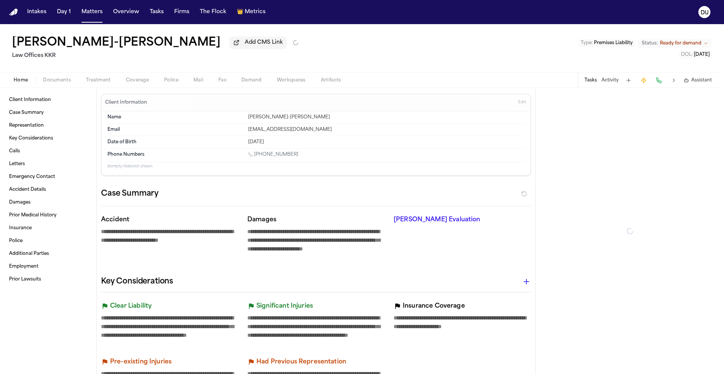
type textarea "*"
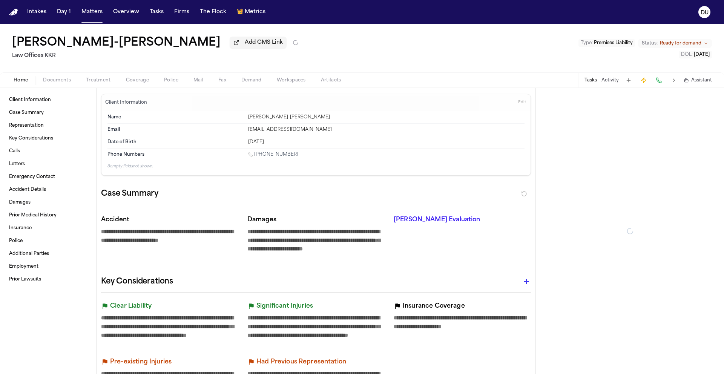
type textarea "*"
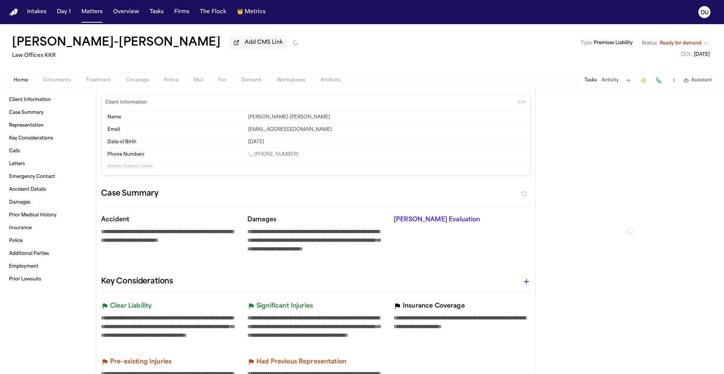
type textarea "*"
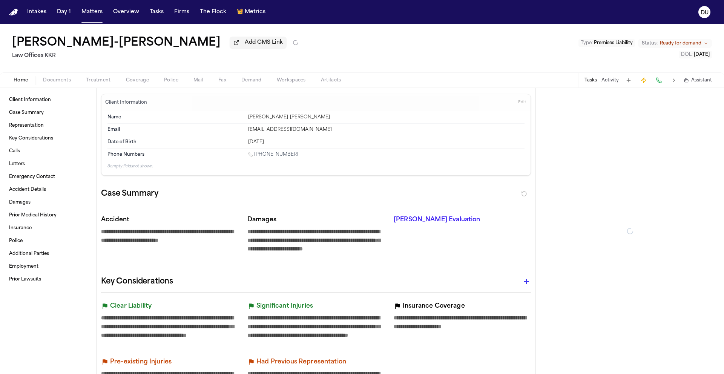
type textarea "*"
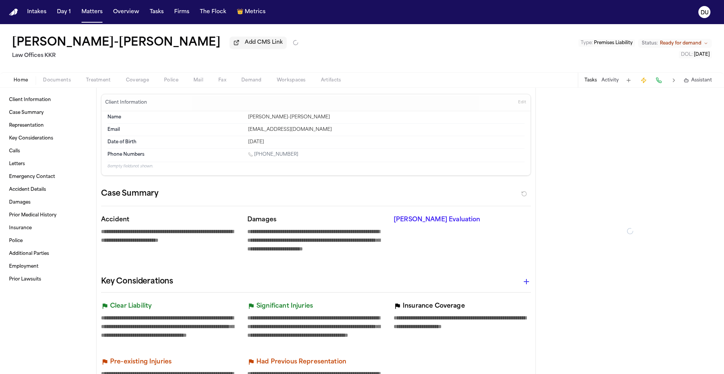
type textarea "*"
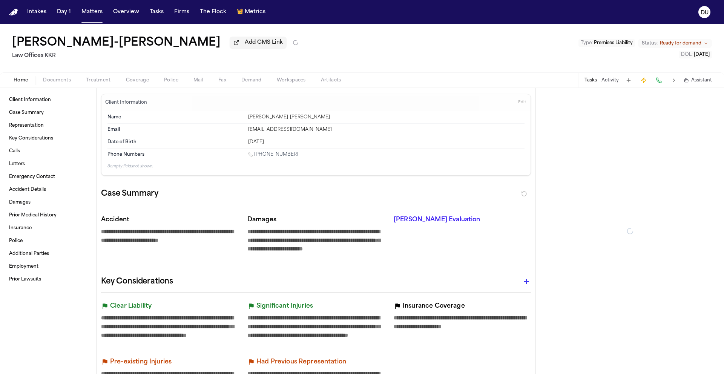
type textarea "*"
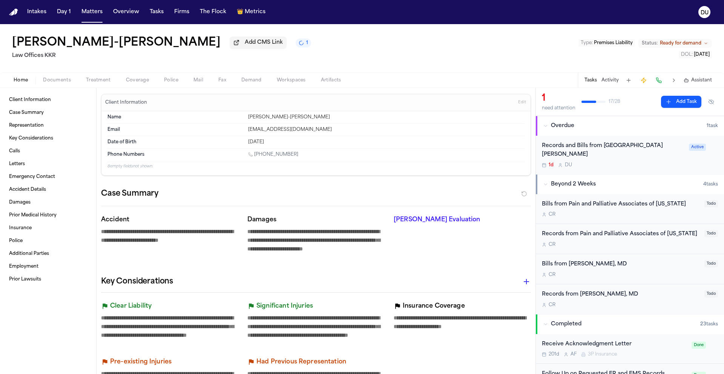
type textarea "*"
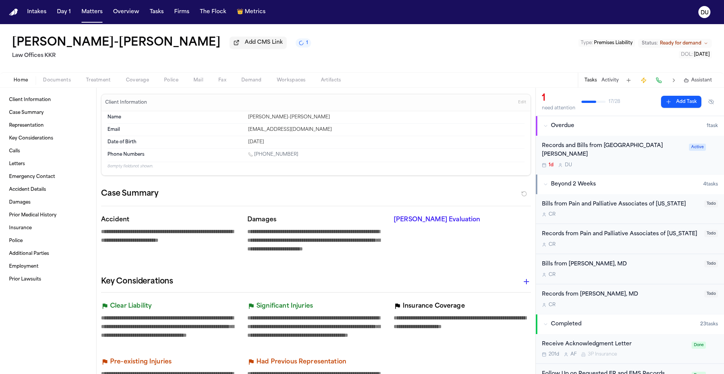
type textarea "*"
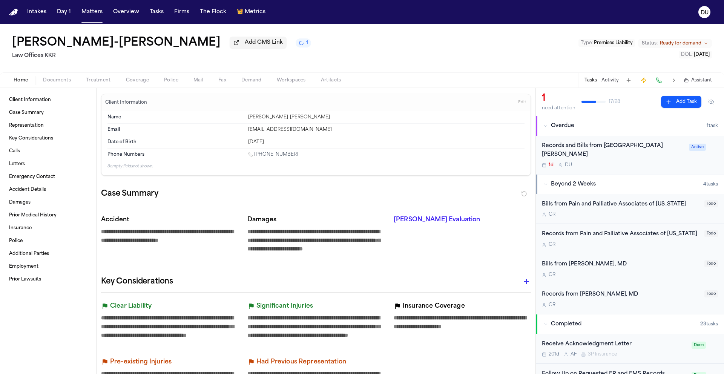
type textarea "*"
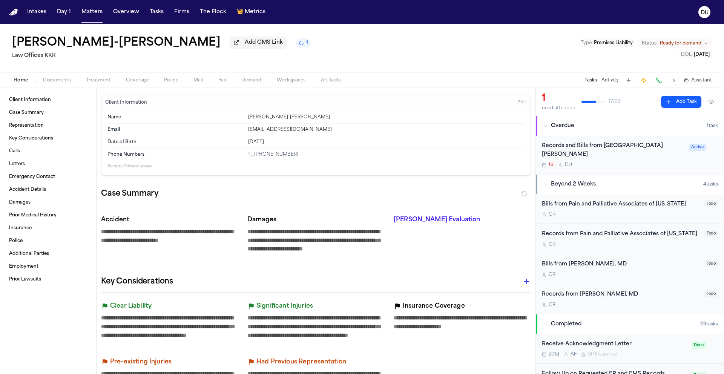
type textarea "*"
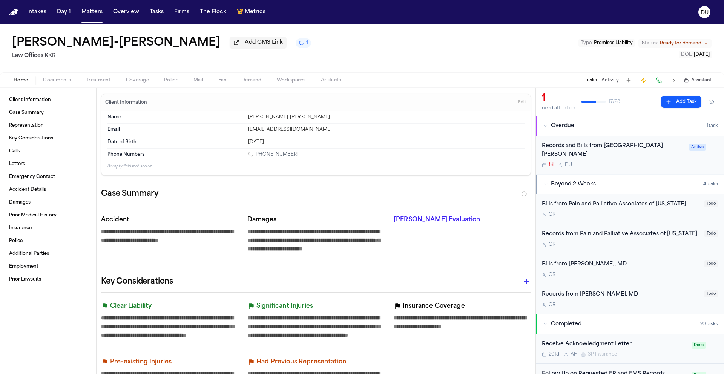
type textarea "*"
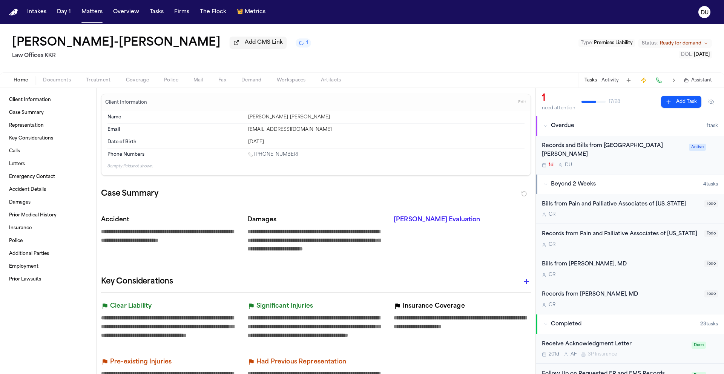
type textarea "*"
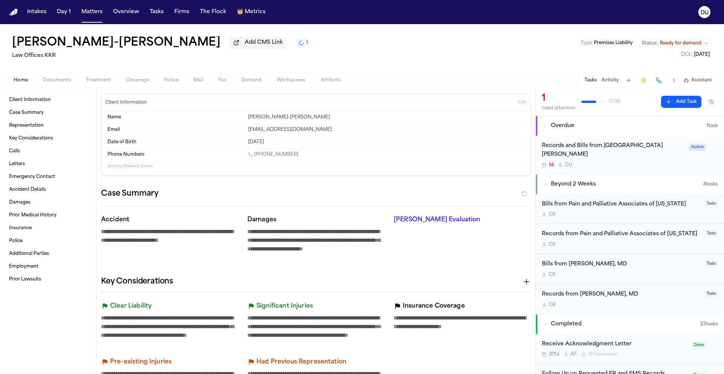
type textarea "*"
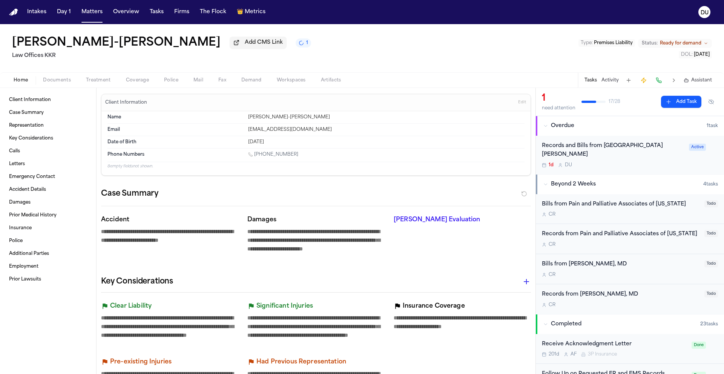
type textarea "*"
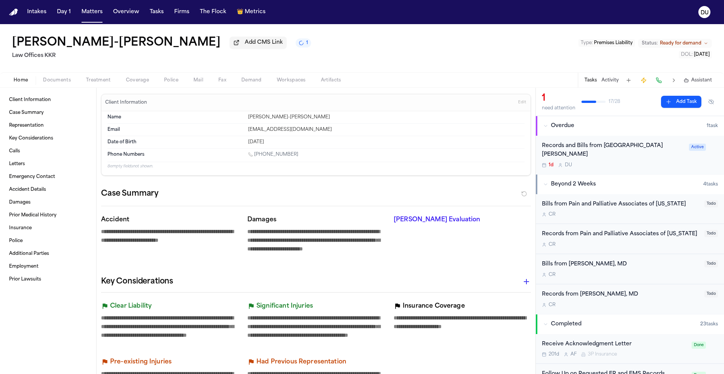
type textarea "*"
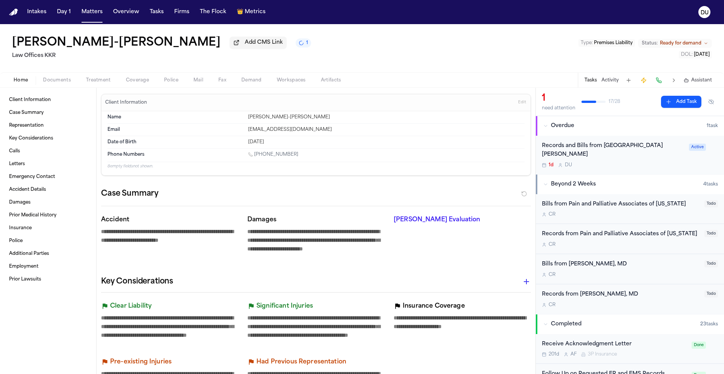
type textarea "*"
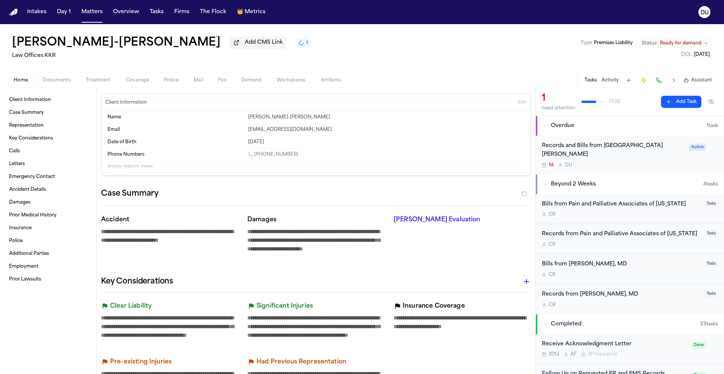
type textarea "*"
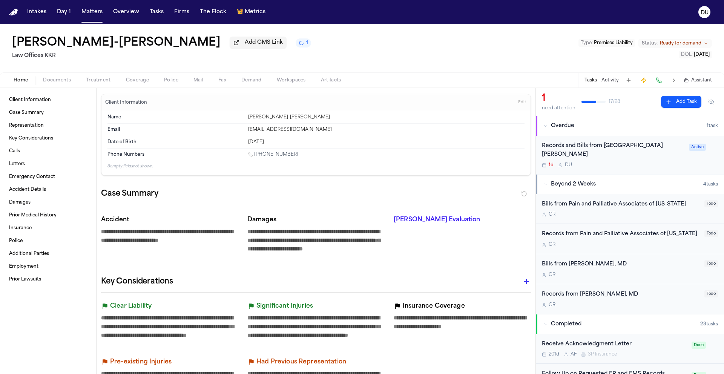
type textarea "*"
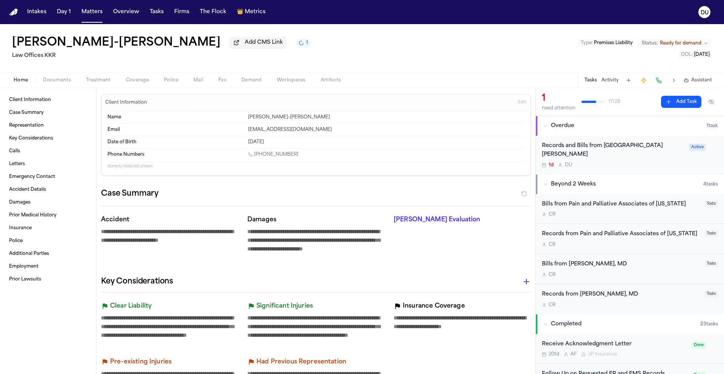
type textarea "*"
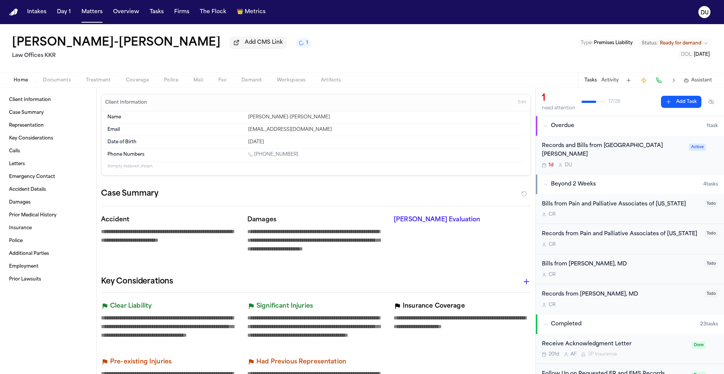
type textarea "*"
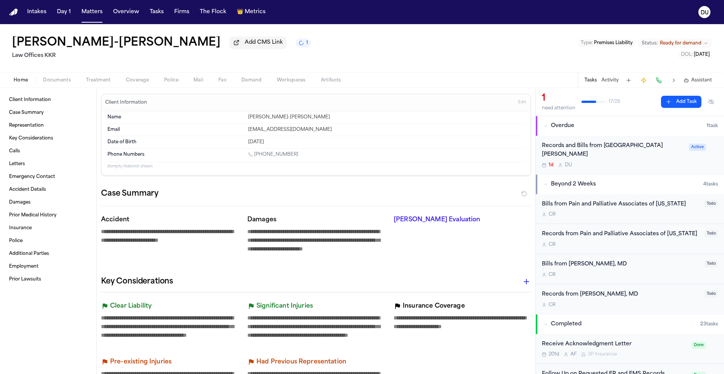
type textarea "*"
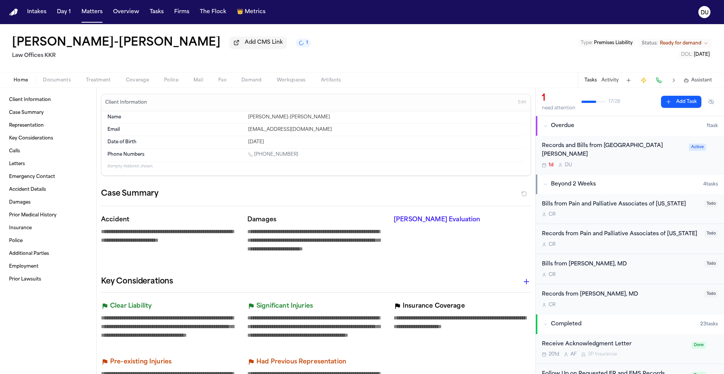
type textarea "*"
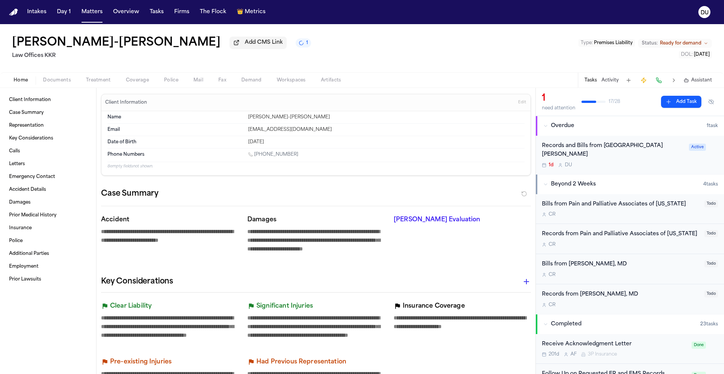
type textarea "*"
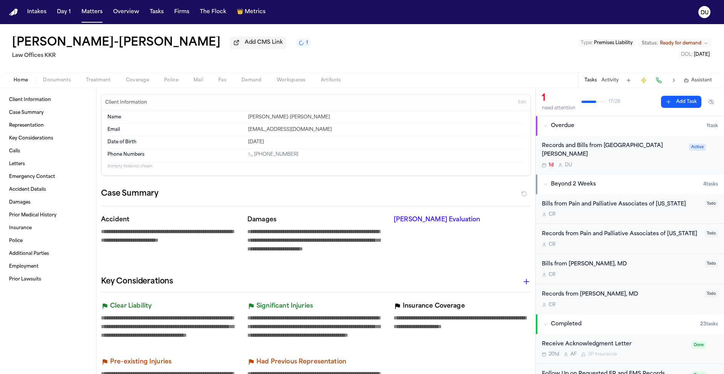
type textarea "*"
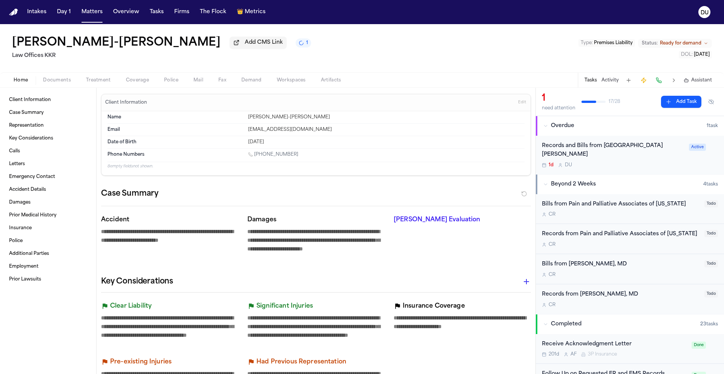
scroll to position [2, 0]
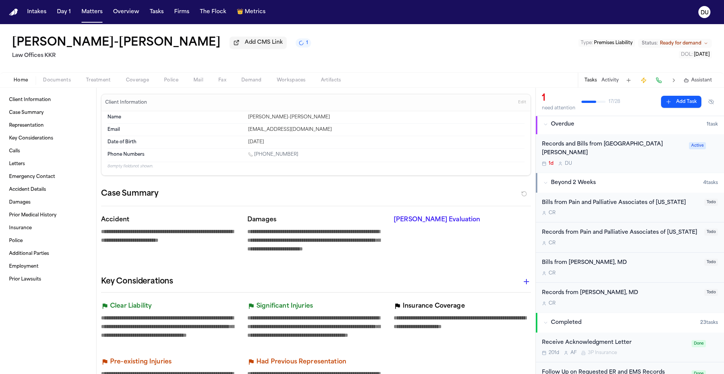
click at [616, 148] on div "Records and Bills from [GEOGRAPHIC_DATA][PERSON_NAME]" at bounding box center [613, 148] width 143 height 17
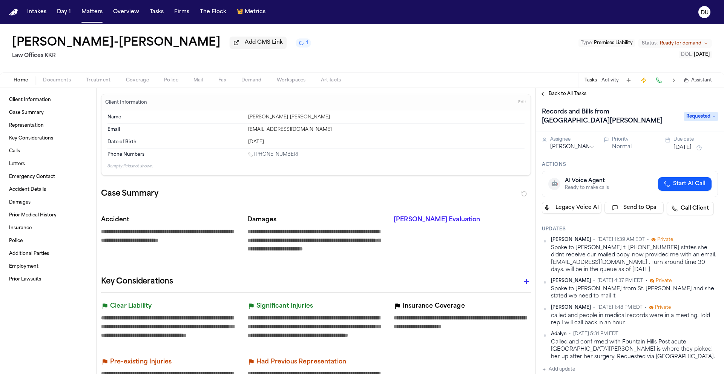
click at [565, 95] on span "Back to All Tasks" at bounding box center [568, 94] width 38 height 6
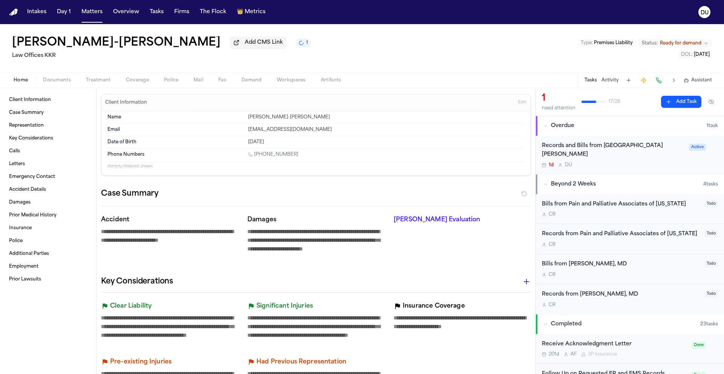
click at [616, 146] on div "Records and Bills from [GEOGRAPHIC_DATA][PERSON_NAME]" at bounding box center [613, 150] width 143 height 17
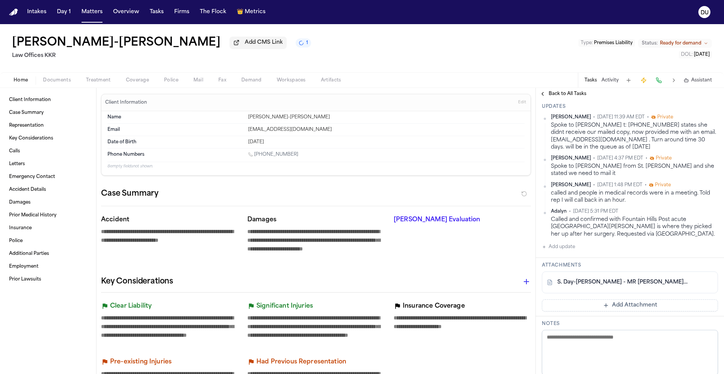
scroll to position [130, 0]
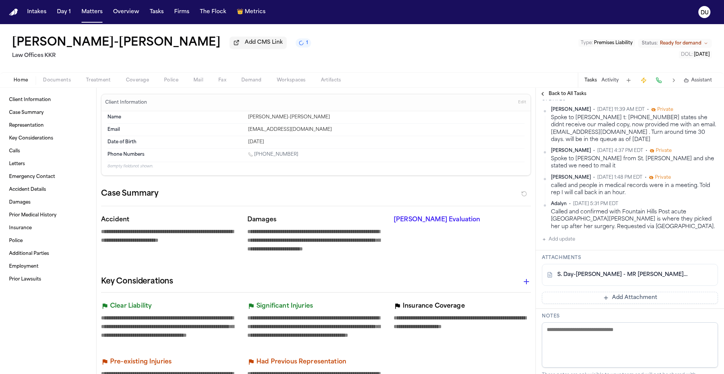
click at [642, 276] on link "S. Day-[PERSON_NAME] - MR [PERSON_NAME] to [GEOGRAPHIC_DATA] - [DATE]" at bounding box center [622, 275] width 130 height 8
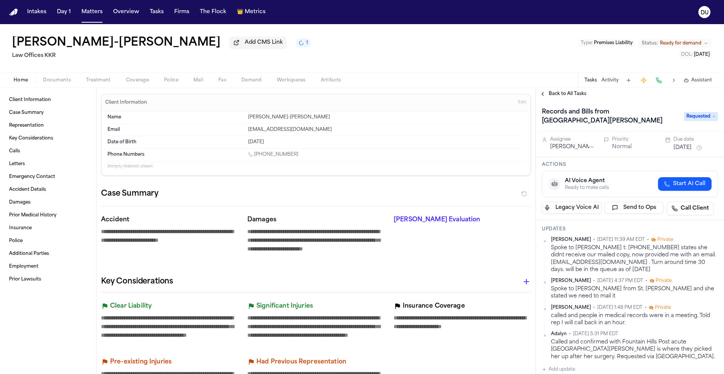
scroll to position [227, 0]
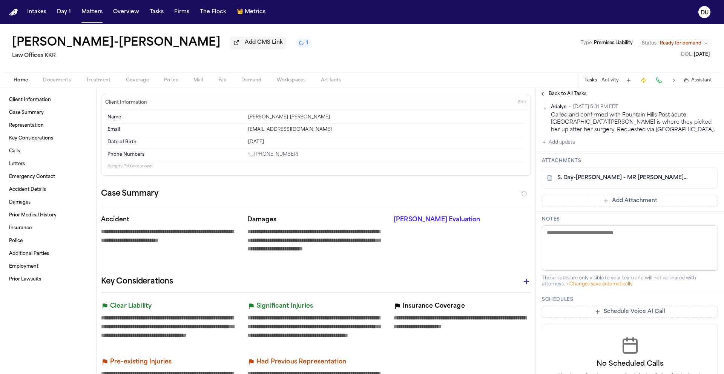
click at [625, 176] on link "S. Day-[PERSON_NAME] - MR [PERSON_NAME] to [GEOGRAPHIC_DATA] - [DATE]" at bounding box center [622, 178] width 130 height 8
click at [14, 13] on img "Home" at bounding box center [13, 12] width 9 height 7
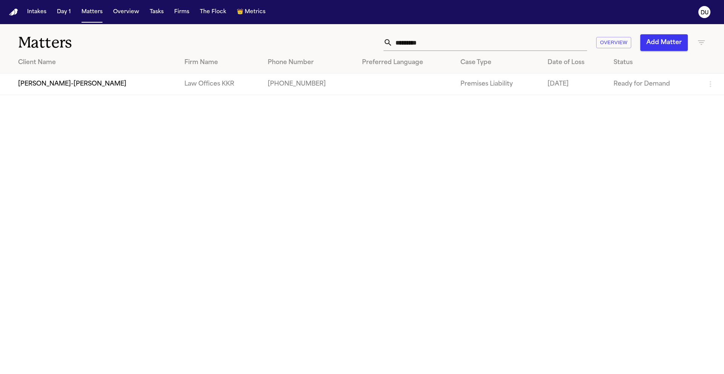
click at [438, 46] on input "*********" at bounding box center [489, 42] width 195 height 17
drag, startPoint x: 425, startPoint y: 46, endPoint x: 343, endPoint y: 45, distance: 82.2
click at [344, 45] on div "********* Overview Add Matter" at bounding box center [461, 42] width 487 height 17
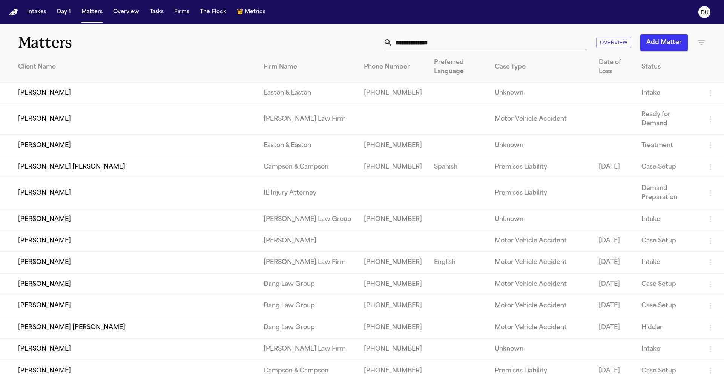
click at [18, 12] on nav "Intakes Day 1 Matters Overview Tasks Firms The Flock 👑 Metrics DU" at bounding box center [362, 12] width 724 height 24
click at [410, 42] on input "text" at bounding box center [489, 42] width 195 height 17
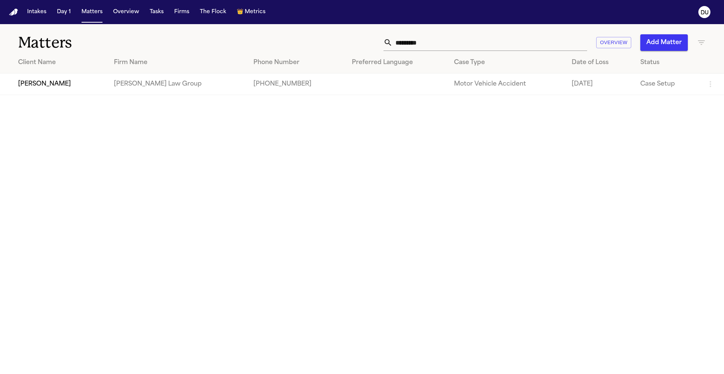
click at [247, 87] on td "[PHONE_NUMBER]" at bounding box center [296, 84] width 98 height 21
click at [47, 86] on td "[PERSON_NAME]" at bounding box center [54, 84] width 108 height 21
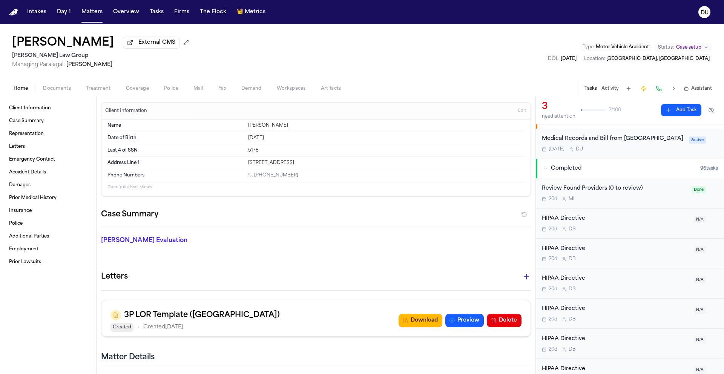
scroll to position [110, 0]
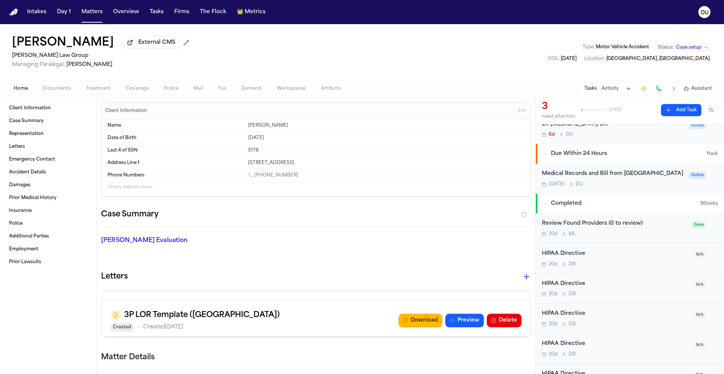
click at [143, 45] on span "External CMS" at bounding box center [156, 43] width 37 height 8
